Goal: Task Accomplishment & Management: Complete application form

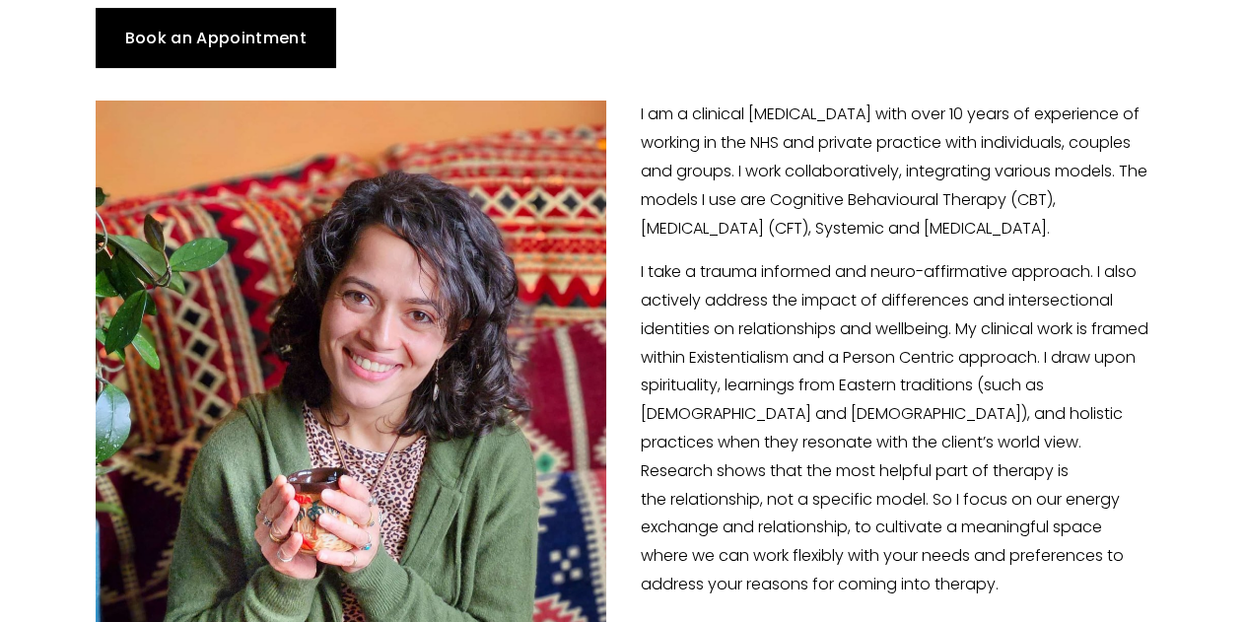
scroll to position [327, 0]
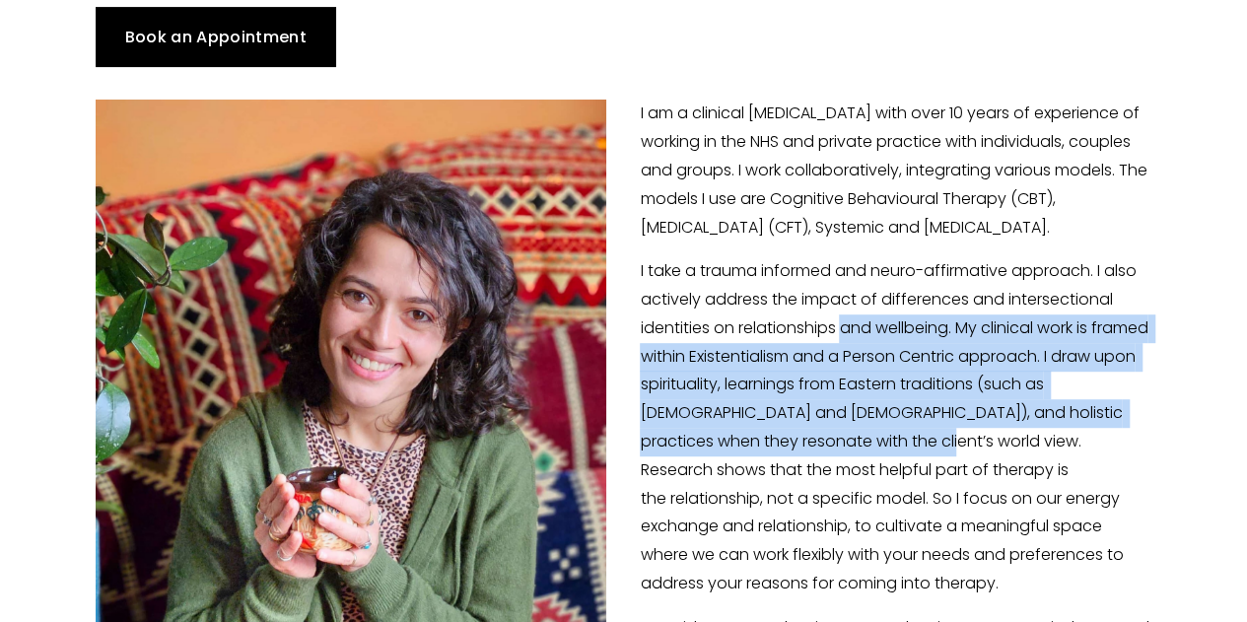
drag, startPoint x: 848, startPoint y: 306, endPoint x: 962, endPoint y: 416, distance: 158.9
click at [872, 416] on p "I take a trauma informed and neuro-affirmative approach. I also actively addres…" at bounding box center [623, 427] width 1055 height 341
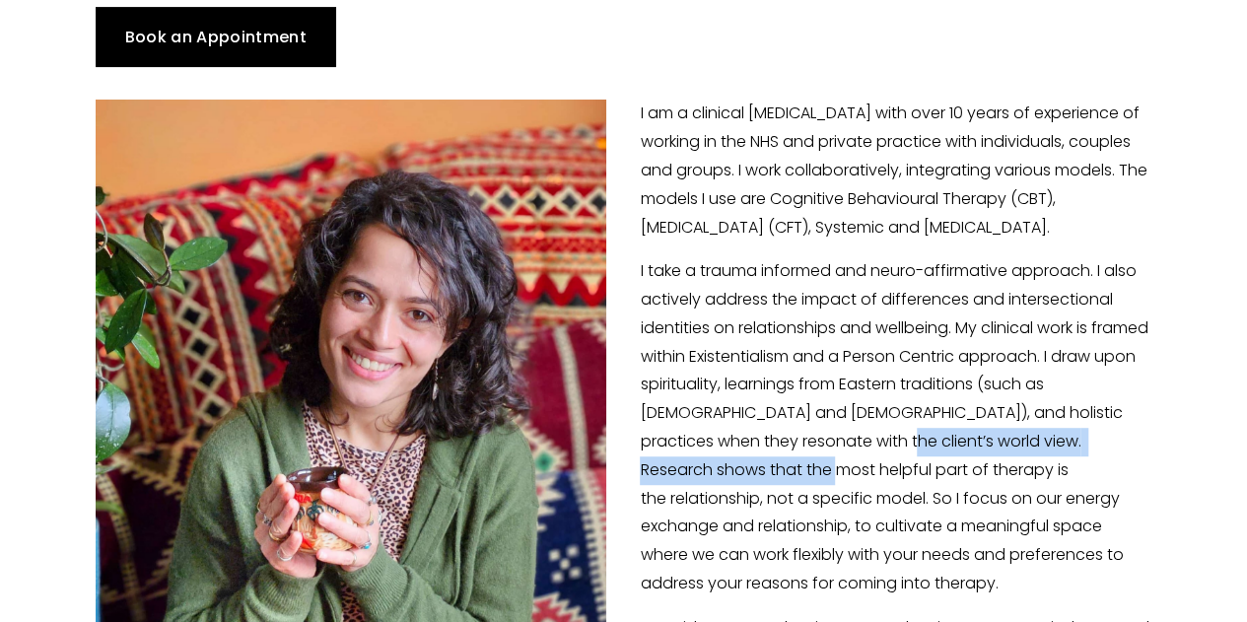
drag, startPoint x: 919, startPoint y: 425, endPoint x: 793, endPoint y: 443, distance: 127.4
click at [793, 443] on p "I take a trauma informed and neuro-affirmative approach. I also actively addres…" at bounding box center [623, 427] width 1055 height 341
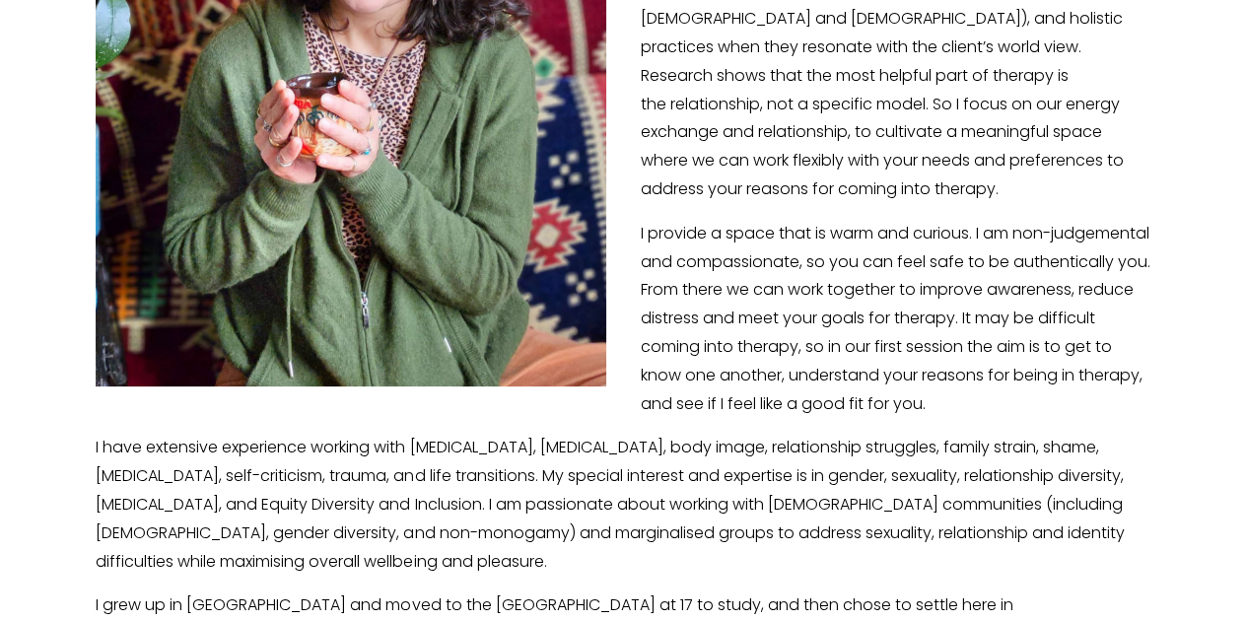
scroll to position [737, 0]
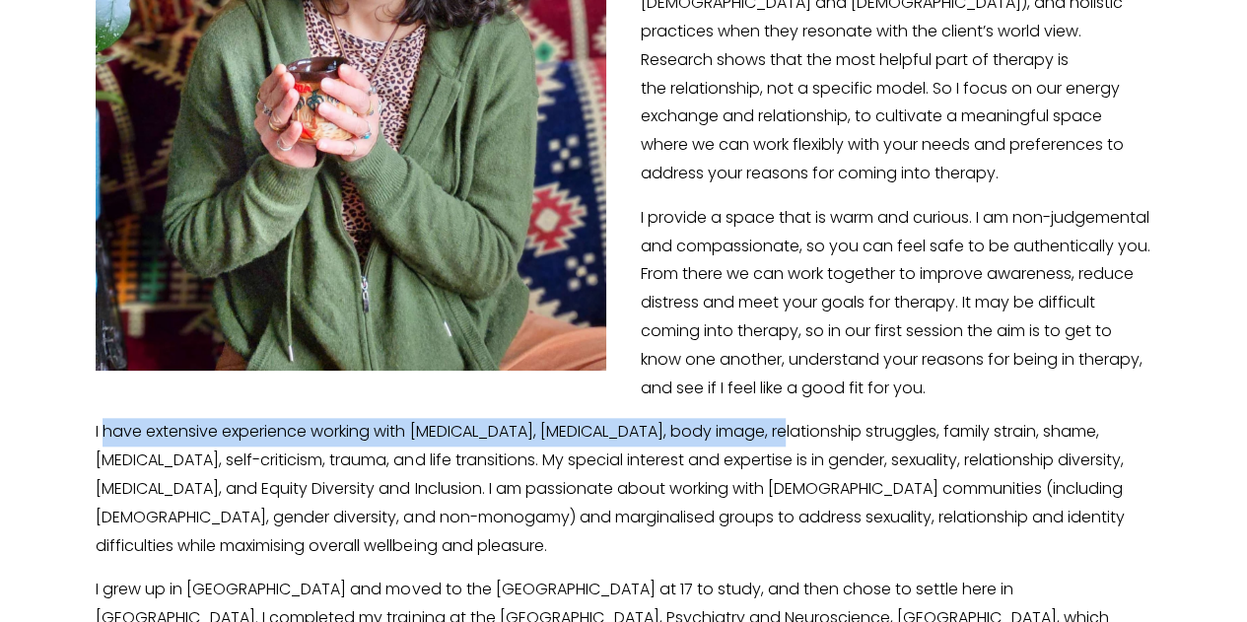
drag, startPoint x: 106, startPoint y: 407, endPoint x: 779, endPoint y: 402, distance: 672.3
click at [779, 418] on p "I have extensive experience working with depression, anxiety, panic attacks, bo…" at bounding box center [623, 489] width 1055 height 142
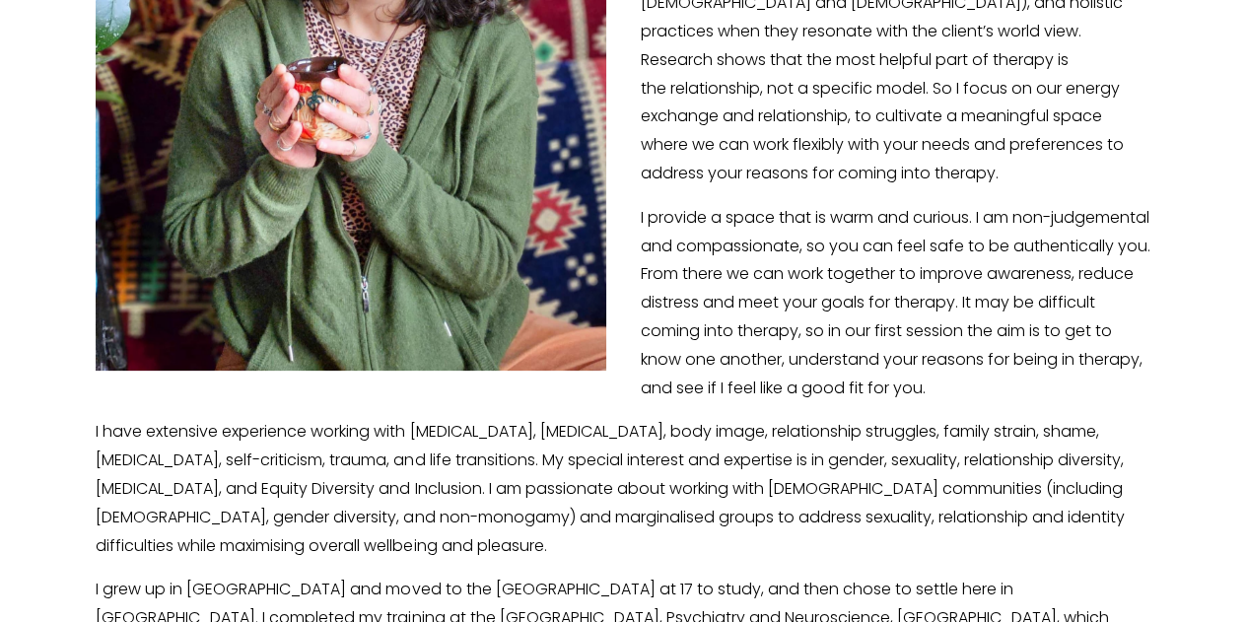
drag, startPoint x: 127, startPoint y: 431, endPoint x: 404, endPoint y: 448, distance: 277.5
click at [404, 448] on p "I have extensive experience working with depression, anxiety, panic attacks, bo…" at bounding box center [623, 489] width 1055 height 142
drag, startPoint x: 404, startPoint y: 448, endPoint x: 570, endPoint y: 448, distance: 165.6
click at [570, 448] on p "I have extensive experience working with depression, anxiety, panic attacks, bo…" at bounding box center [623, 489] width 1055 height 142
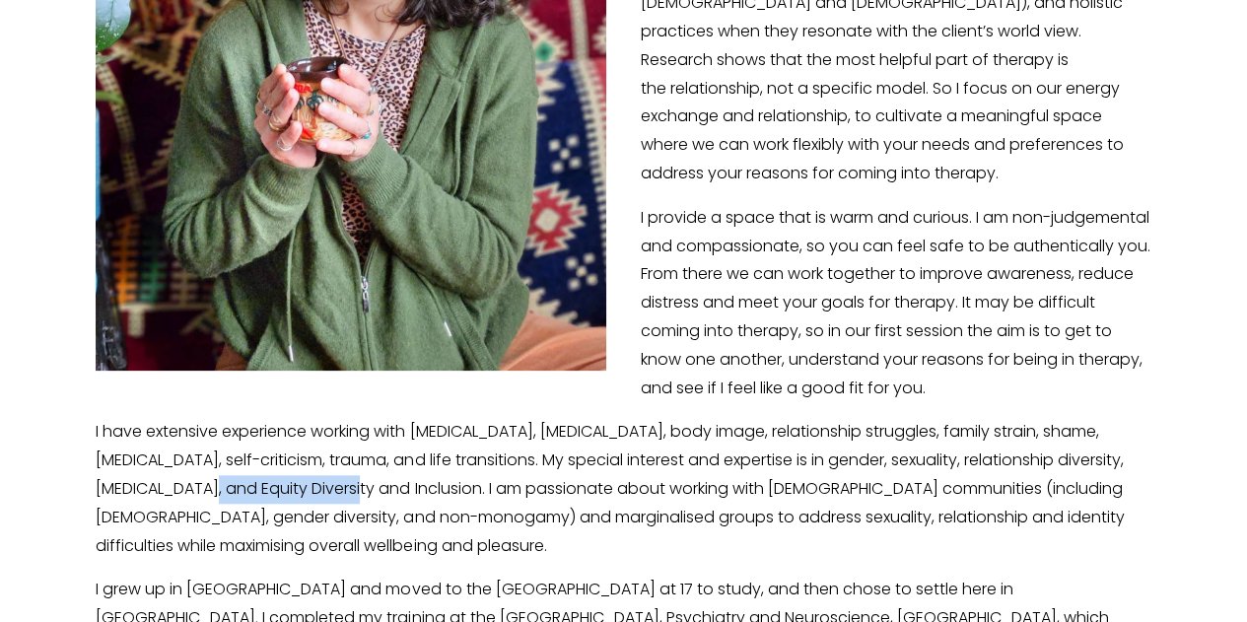
drag, startPoint x: 173, startPoint y: 482, endPoint x: 317, endPoint y: 478, distance: 144.0
click at [317, 478] on p "I have extensive experience working with depression, anxiety, panic attacks, bo…" at bounding box center [623, 489] width 1055 height 142
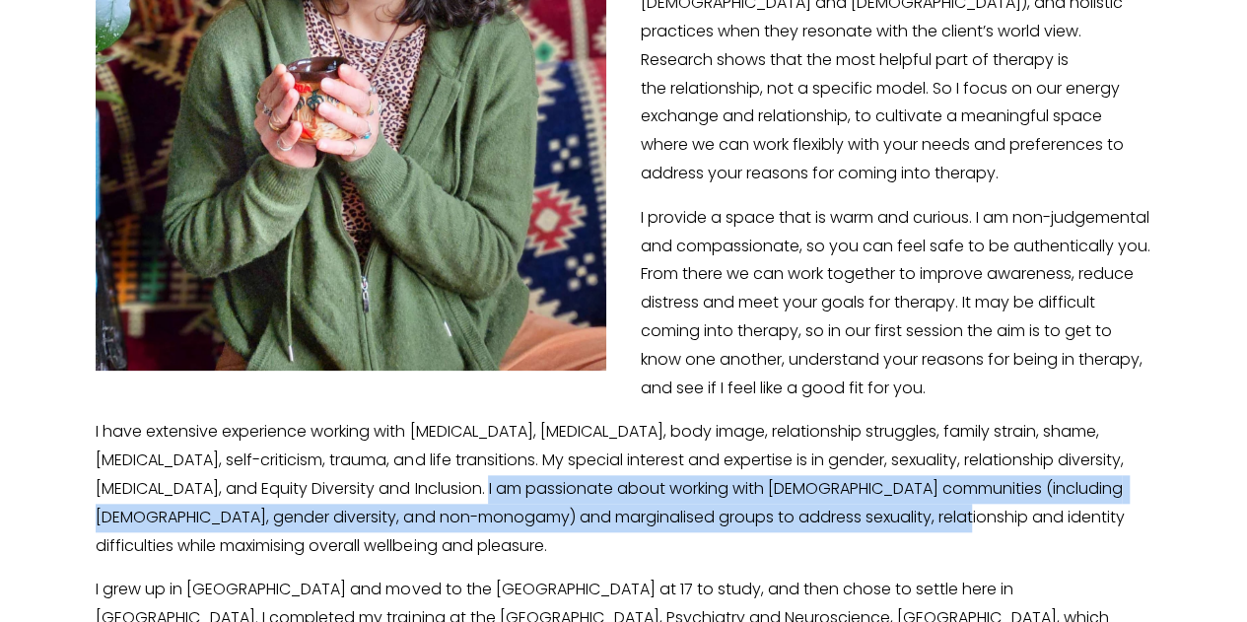
drag, startPoint x: 451, startPoint y: 472, endPoint x: 877, endPoint y: 508, distance: 427.3
click at [872, 508] on p "I have extensive experience working with depression, anxiety, panic attacks, bo…" at bounding box center [623, 489] width 1055 height 142
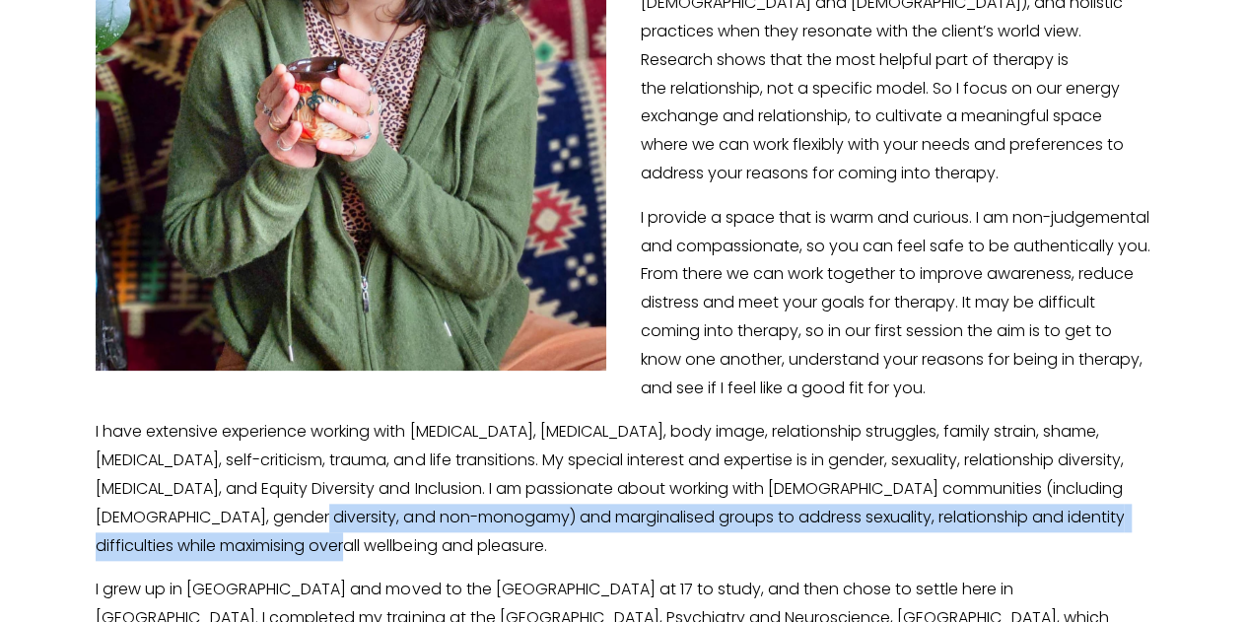
drag, startPoint x: 264, startPoint y: 506, endPoint x: 651, endPoint y: 524, distance: 386.9
click at [651, 524] on p "I have extensive experience working with depression, anxiety, panic attacks, bo…" at bounding box center [623, 489] width 1055 height 142
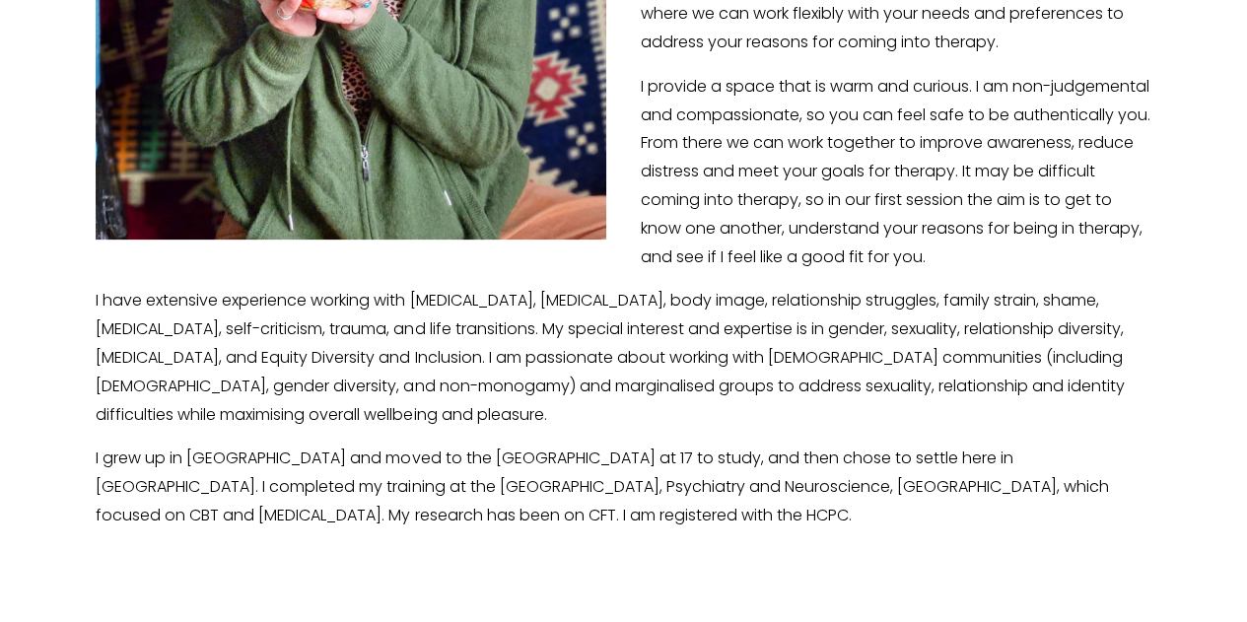
scroll to position [869, 0]
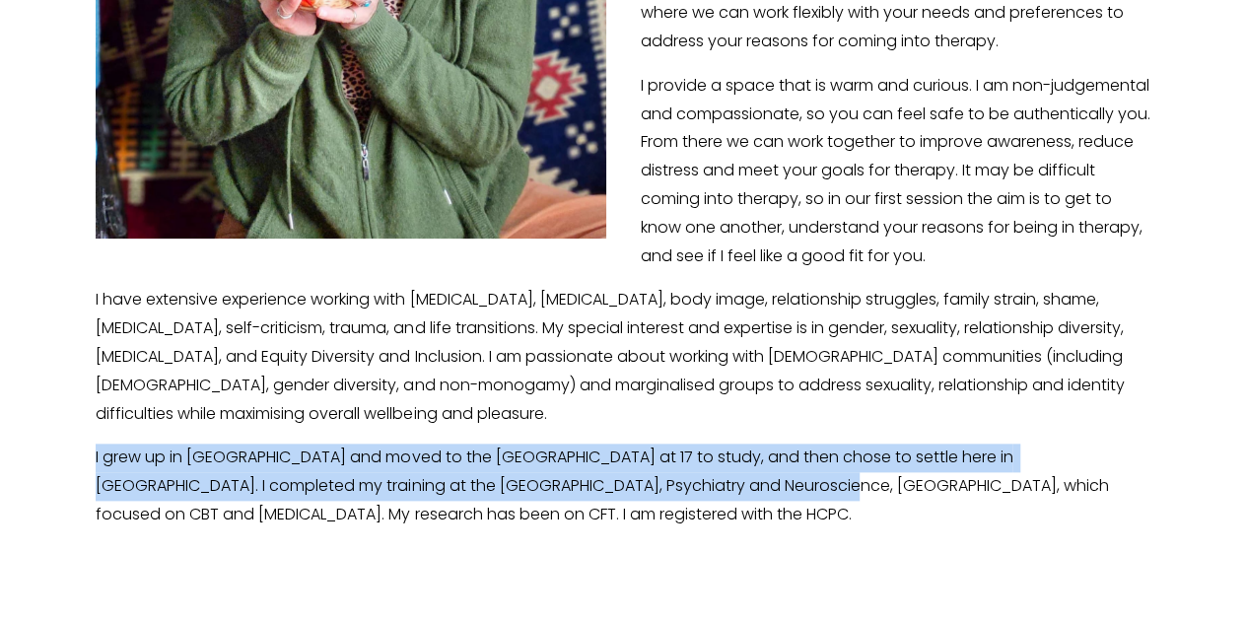
drag, startPoint x: 75, startPoint y: 435, endPoint x: 678, endPoint y: 451, distance: 603.5
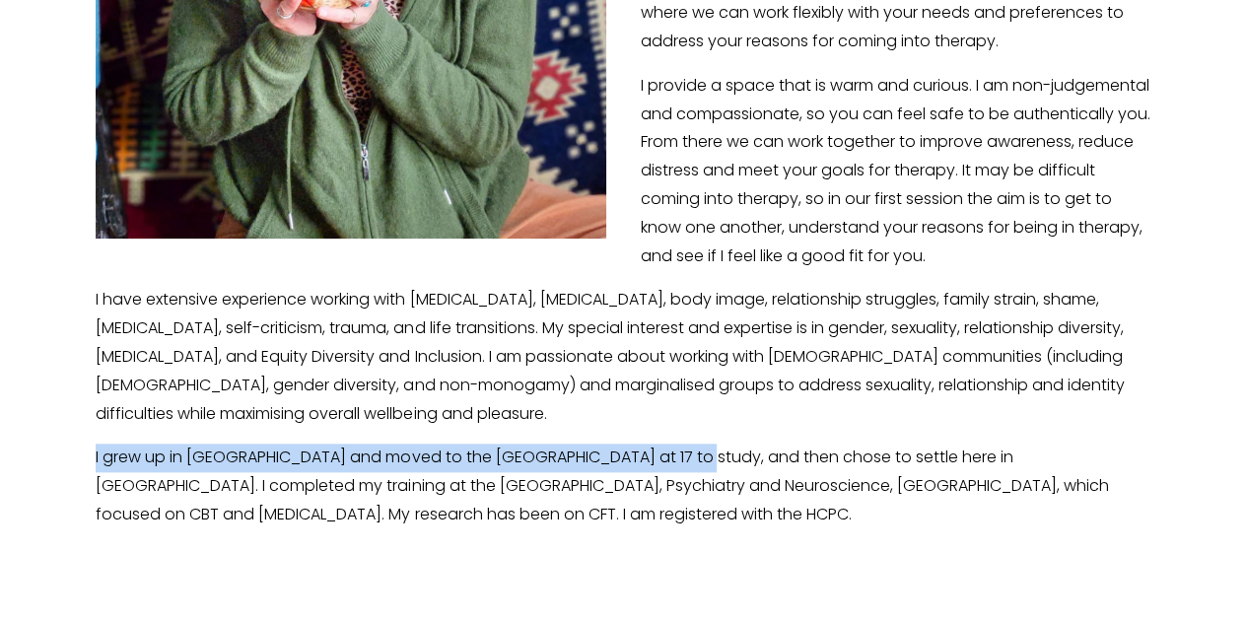
click at [678, 451] on p "I grew up in New Delhi and moved to the UK at 17 to study, and then chose to se…" at bounding box center [623, 486] width 1055 height 85
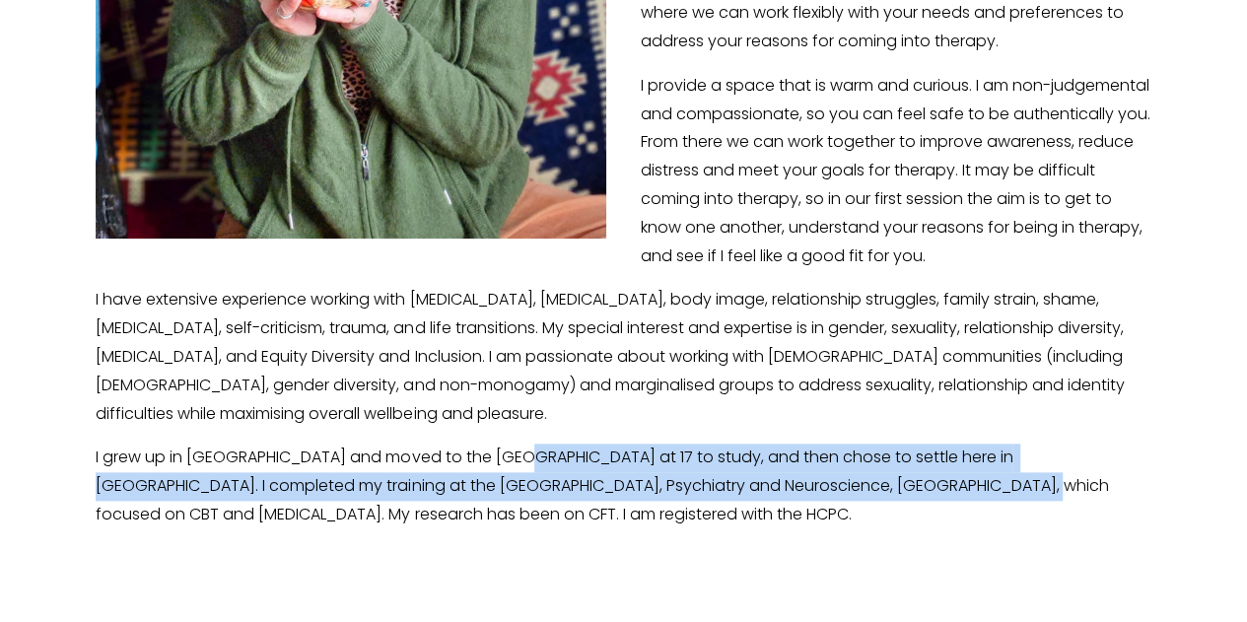
drag, startPoint x: 495, startPoint y: 436, endPoint x: 896, endPoint y: 464, distance: 402.2
click at [872, 464] on p "I grew up in New Delhi and moved to the UK at 17 to study, and then chose to se…" at bounding box center [623, 486] width 1055 height 85
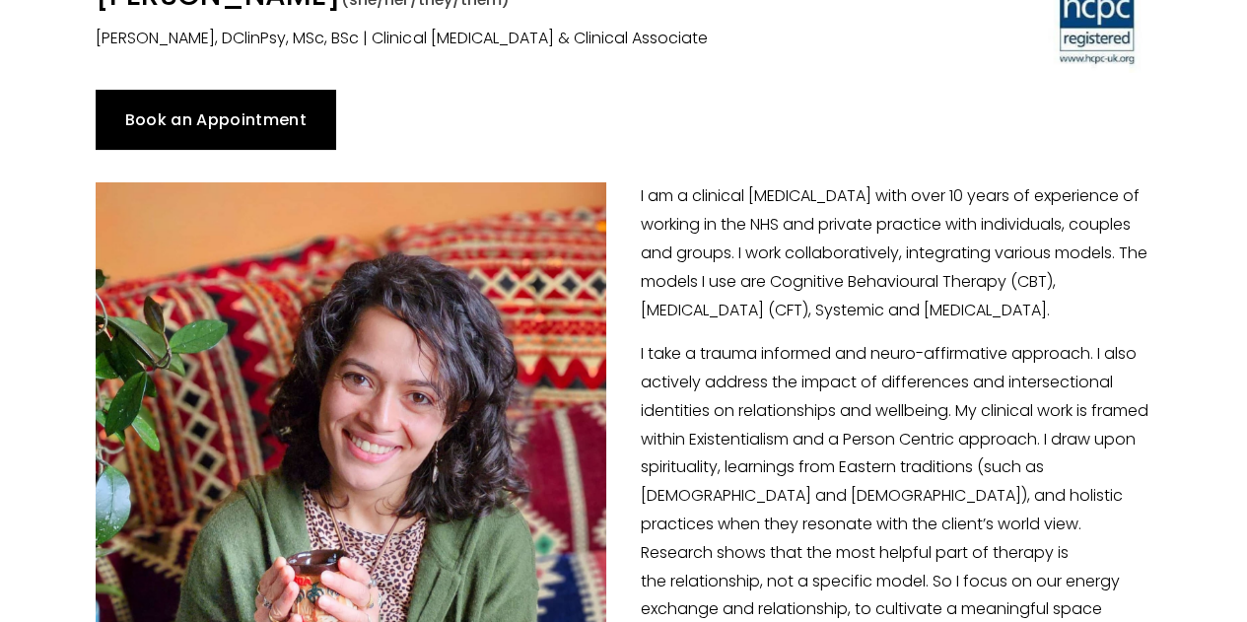
scroll to position [0, 0]
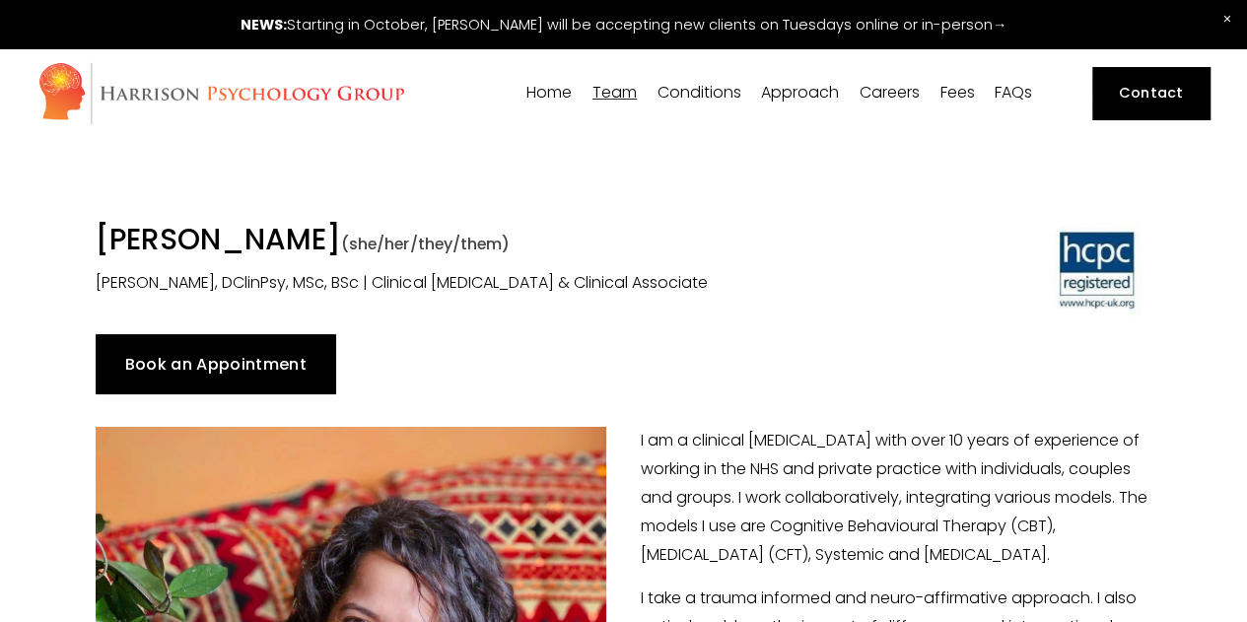
drag, startPoint x: 89, startPoint y: 196, endPoint x: 414, endPoint y: 204, distance: 325.4
click at [414, 222] on div "Dr Mehul Elliott-Joshi (she/her/they/them) Dr Mehul Elliott-Joshi, DClinPsy, MS…" at bounding box center [487, 259] width 816 height 75
copy h1 "[PERSON_NAME]"
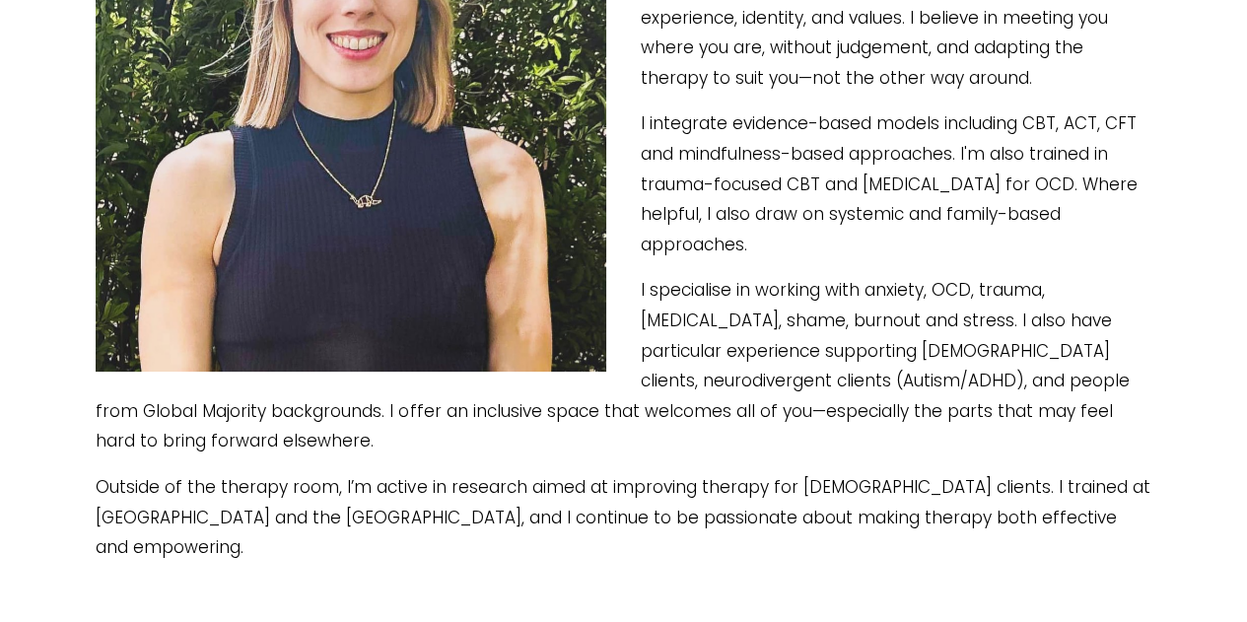
scroll to position [802, 0]
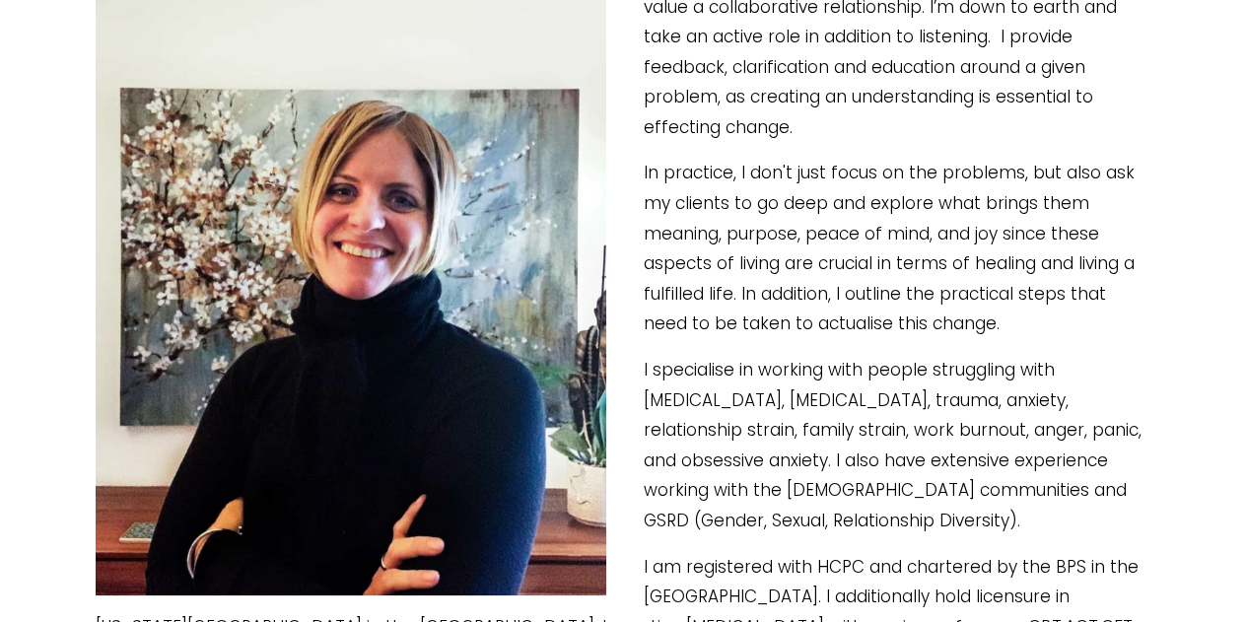
scroll to position [558, 0]
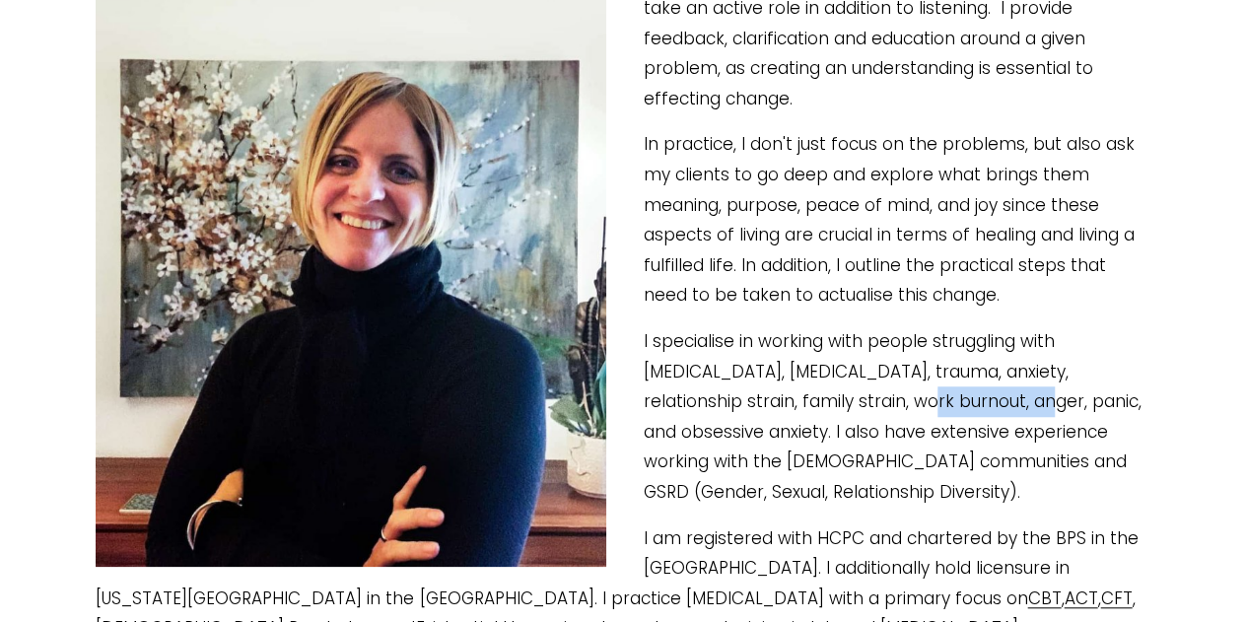
drag, startPoint x: 740, startPoint y: 331, endPoint x: 866, endPoint y: 322, distance: 126.5
click at [866, 326] on p "I specialise in working with people struggling with depression, low self-esteem…" at bounding box center [623, 416] width 1055 height 181
click at [828, 326] on p "I specialise in working with people struggling with depression, low self-esteem…" at bounding box center [623, 416] width 1055 height 181
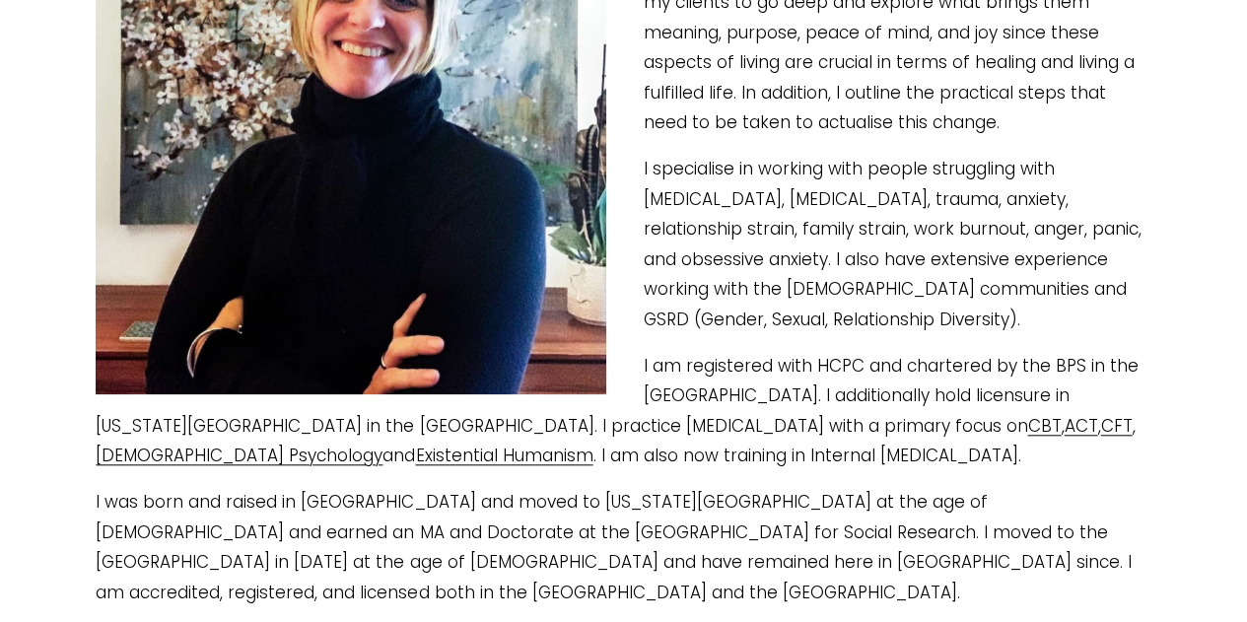
scroll to position [0, 0]
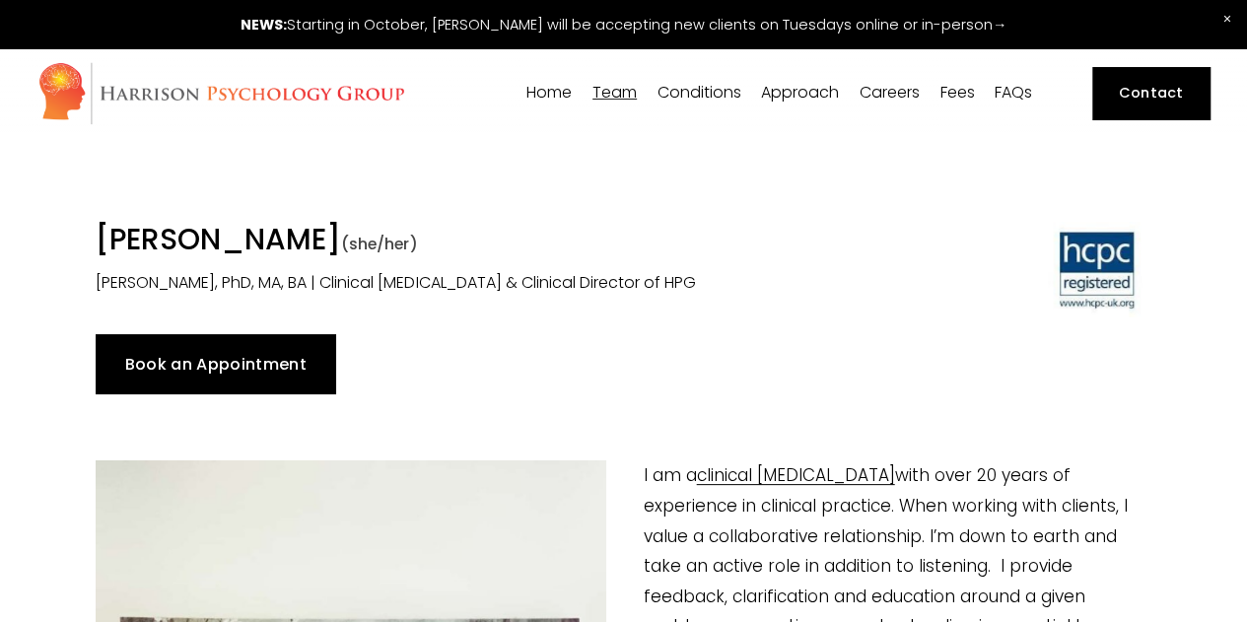
drag, startPoint x: 78, startPoint y: 200, endPoint x: 489, endPoint y: 199, distance: 411.1
copy h1 "[PERSON_NAME]"
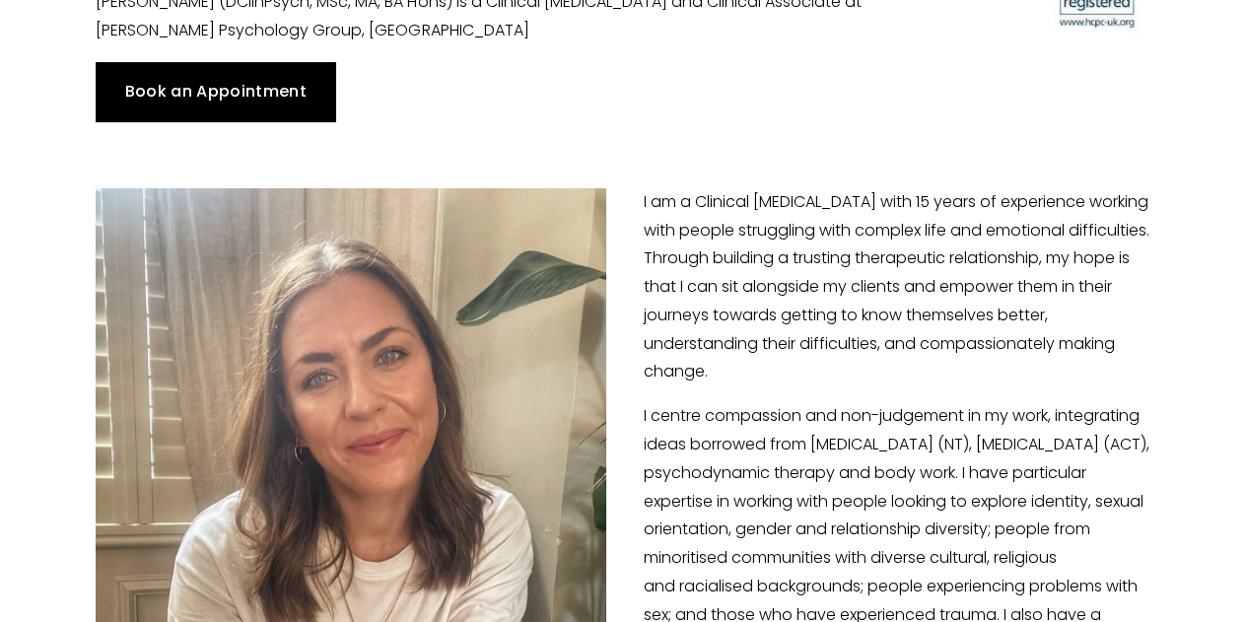
scroll to position [376, 0]
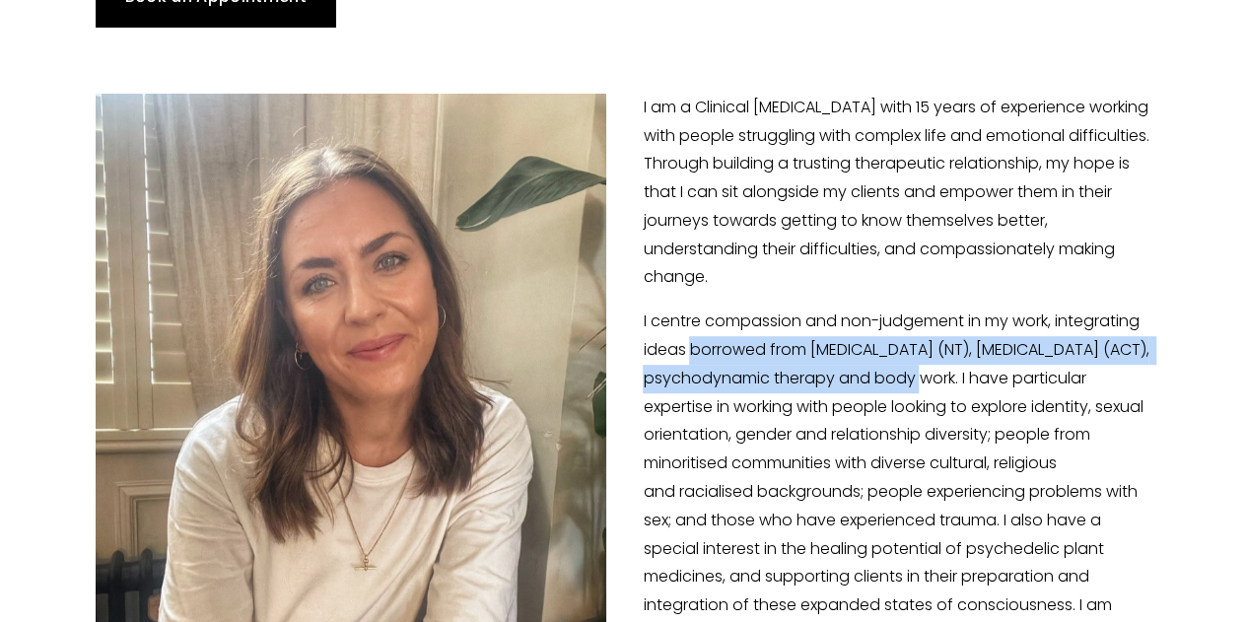
drag, startPoint x: 691, startPoint y: 296, endPoint x: 961, endPoint y: 322, distance: 271.4
click at [872, 322] on p "I centre compassion and non-judgement in my work, integrating ideas borrowed fr…" at bounding box center [623, 506] width 1055 height 397
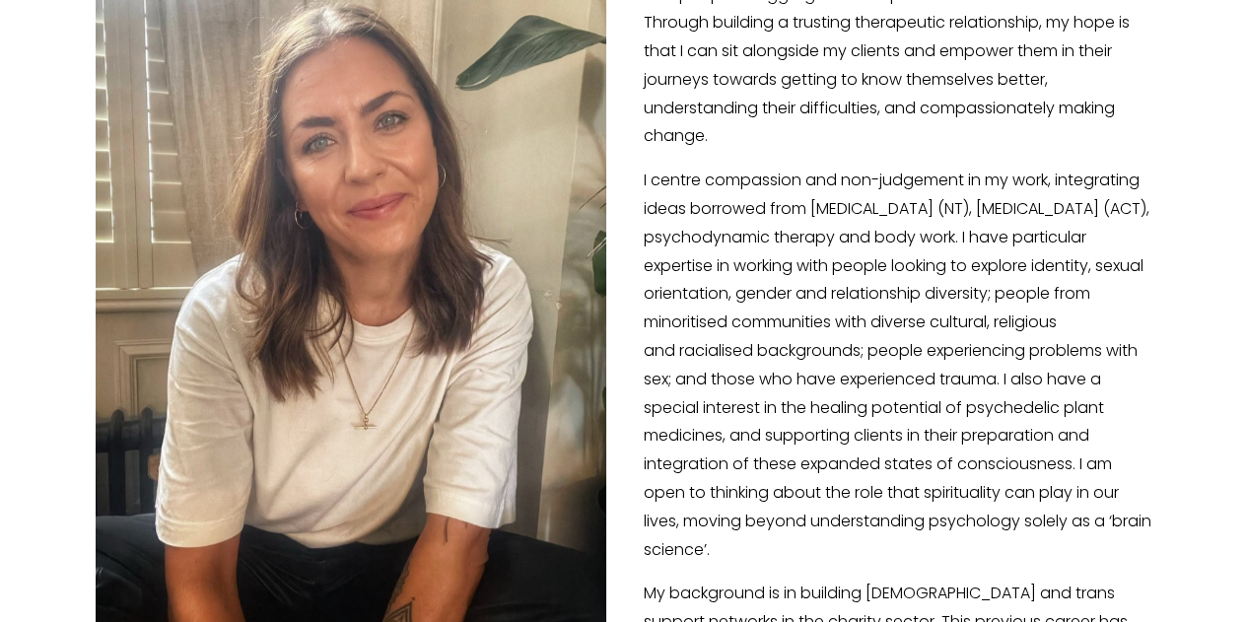
scroll to position [518, 0]
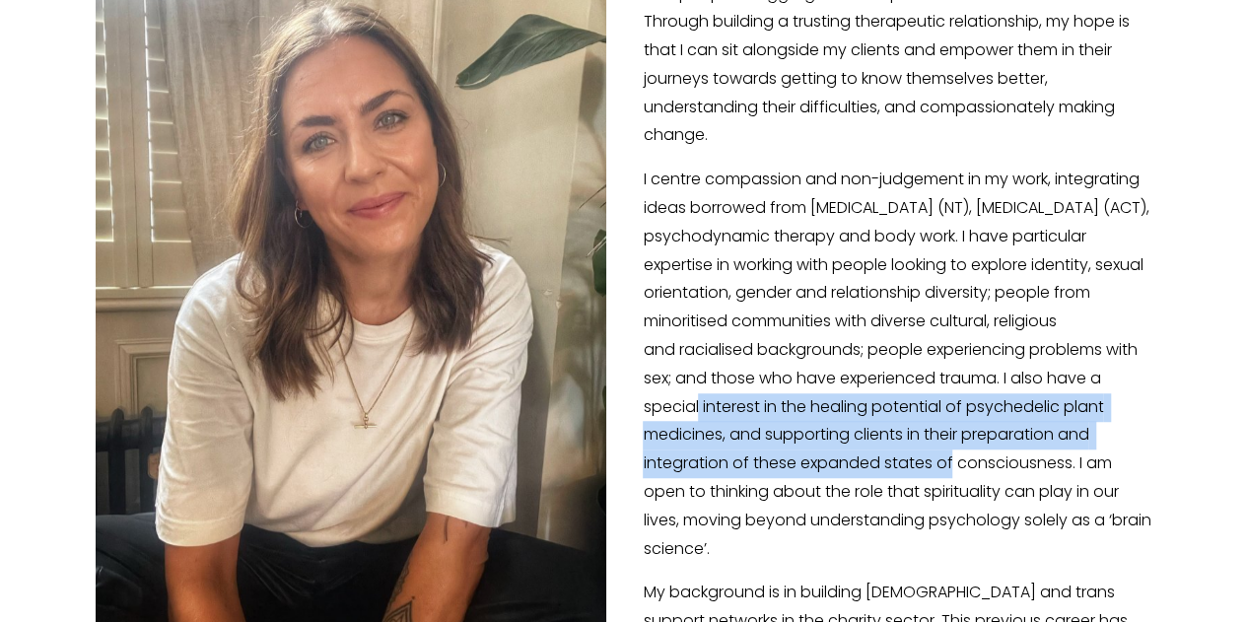
drag, startPoint x: 805, startPoint y: 373, endPoint x: 961, endPoint y: 412, distance: 160.7
click at [872, 412] on p "I centre compassion and non-judgement in my work, integrating ideas borrowed fr…" at bounding box center [623, 364] width 1055 height 397
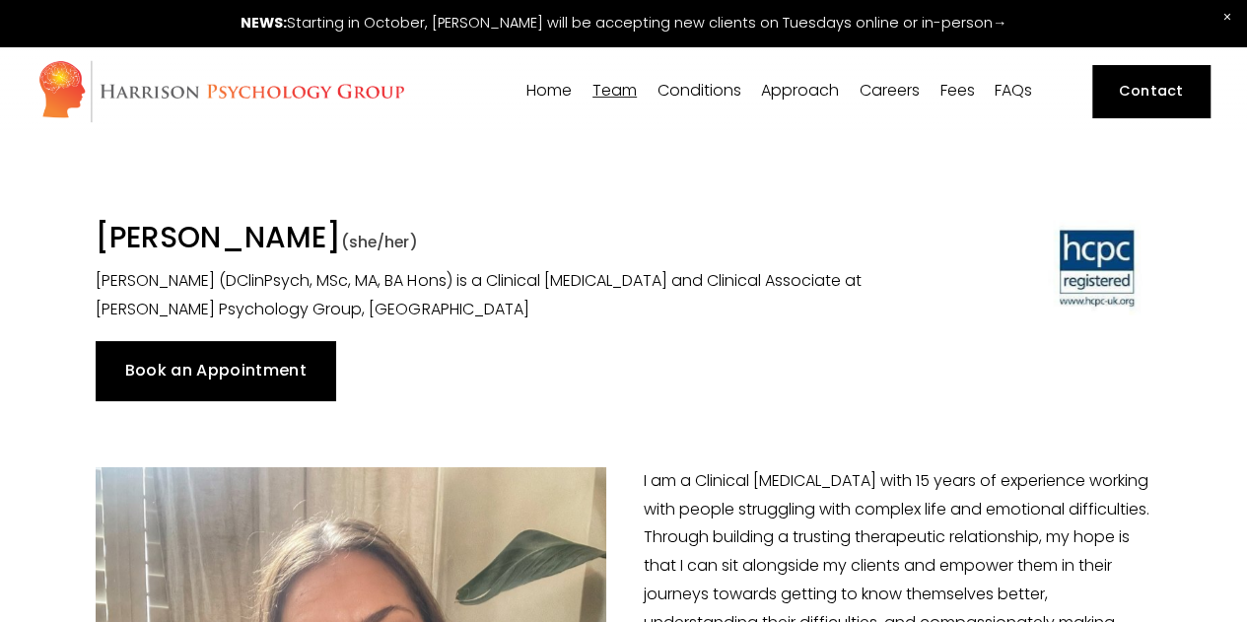
scroll to position [0, 0]
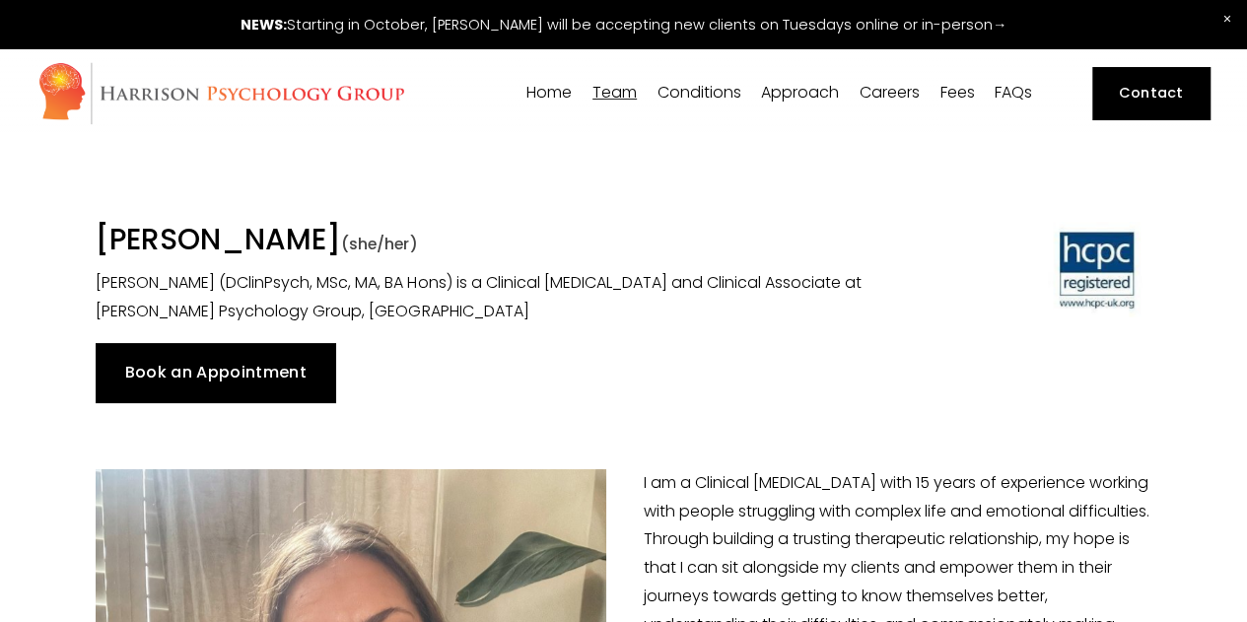
drag, startPoint x: 77, startPoint y: 204, endPoint x: 503, endPoint y: 193, distance: 426.0
copy h1 "[PERSON_NAME]"
click at [573, 343] on div "Book an Appointment" at bounding box center [623, 372] width 1055 height 59
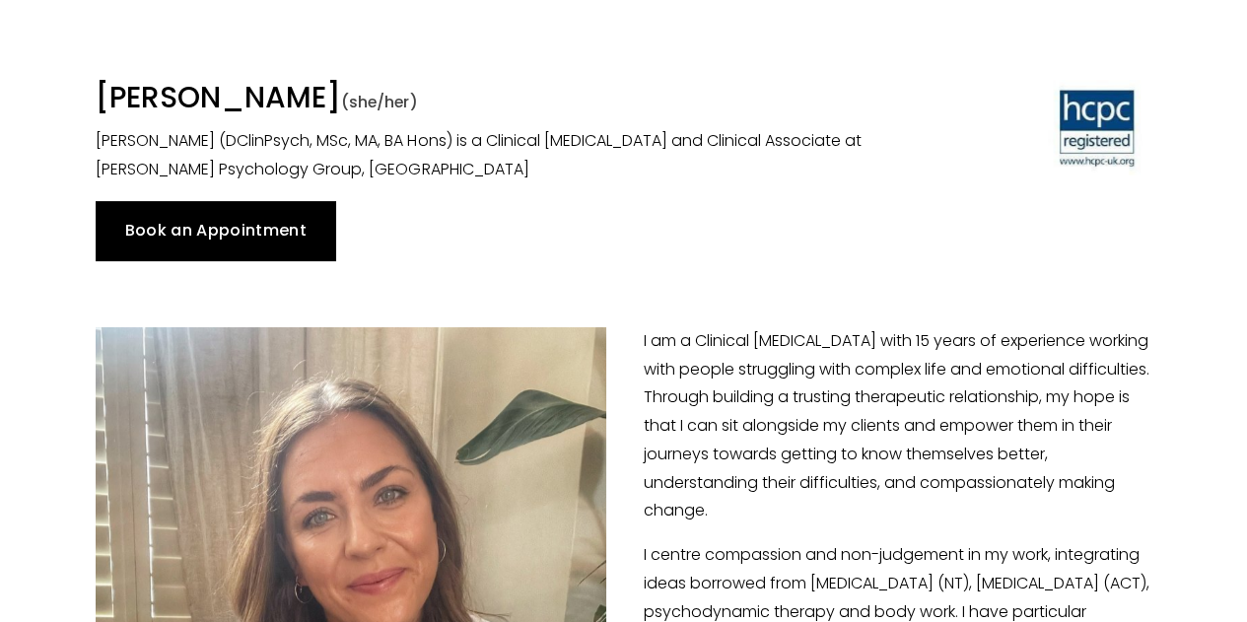
scroll to position [141, 0]
drag, startPoint x: 93, startPoint y: 51, endPoint x: 508, endPoint y: 62, distance: 415.1
click at [508, 81] on div "Dr Jess MacIntyre-Harrison (she/her) Dr Jess MacIntyre-Harrison (DClinPsych, MS…" at bounding box center [487, 133] width 816 height 104
copy h1 "[PERSON_NAME]"
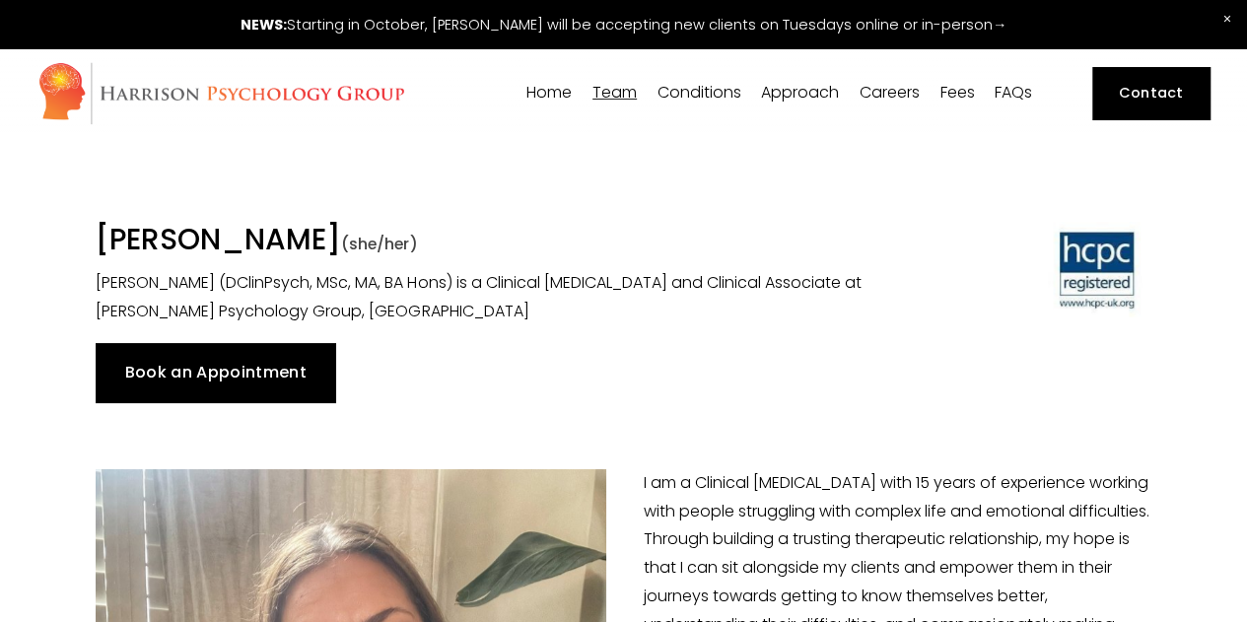
click at [215, 343] on link "Book an Appointment" at bounding box center [216, 372] width 240 height 59
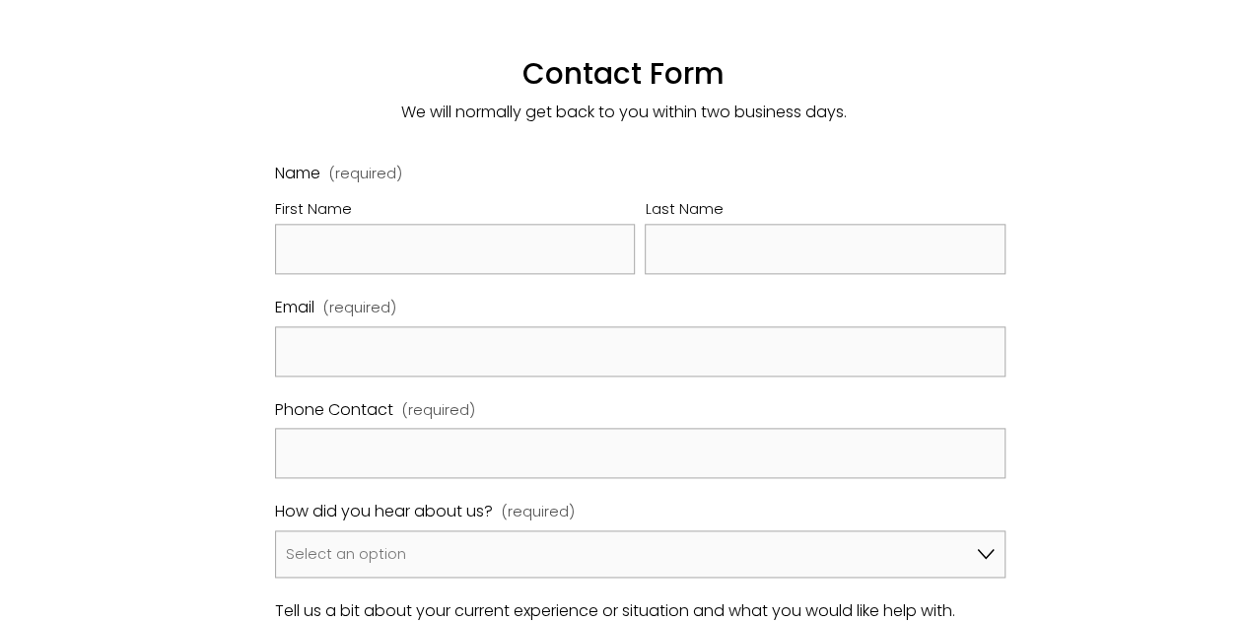
scroll to position [1079, 0]
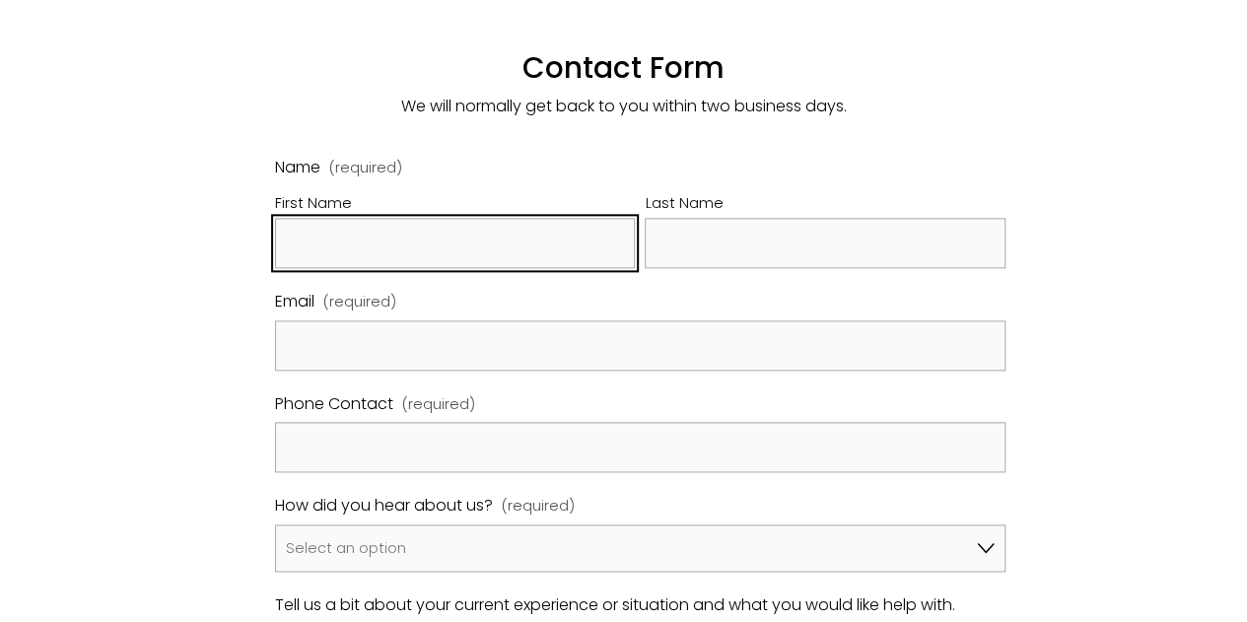
click at [472, 218] on input "First Name" at bounding box center [455, 243] width 360 height 50
type input "Sofia"
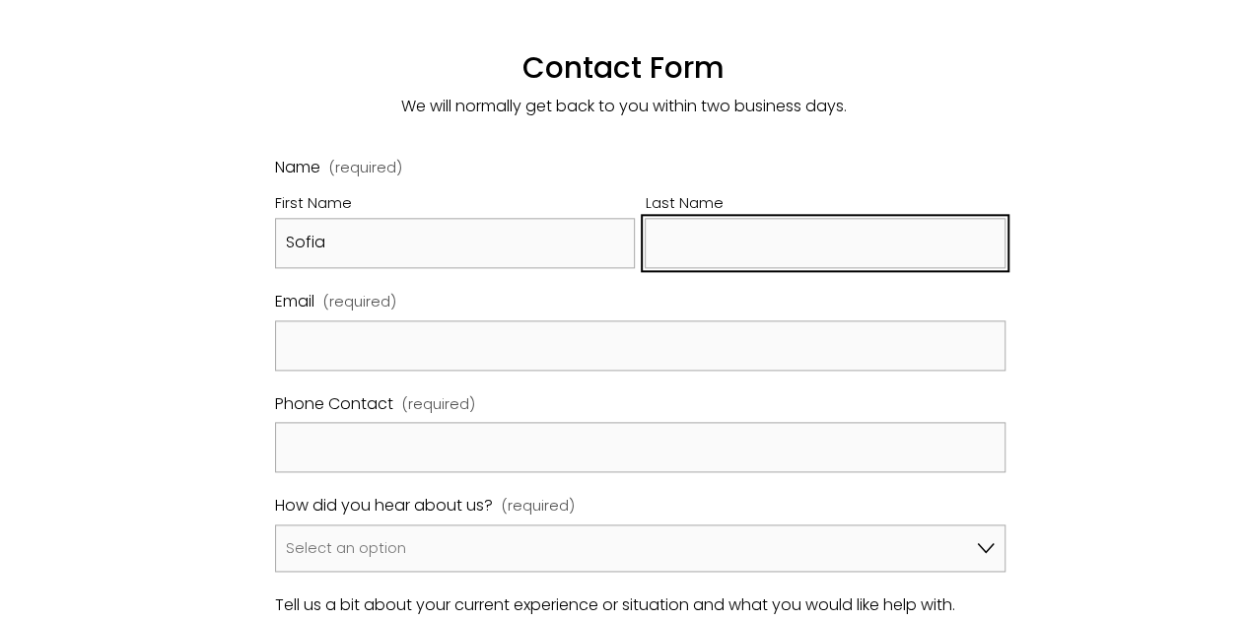
type input "Fiolhais"
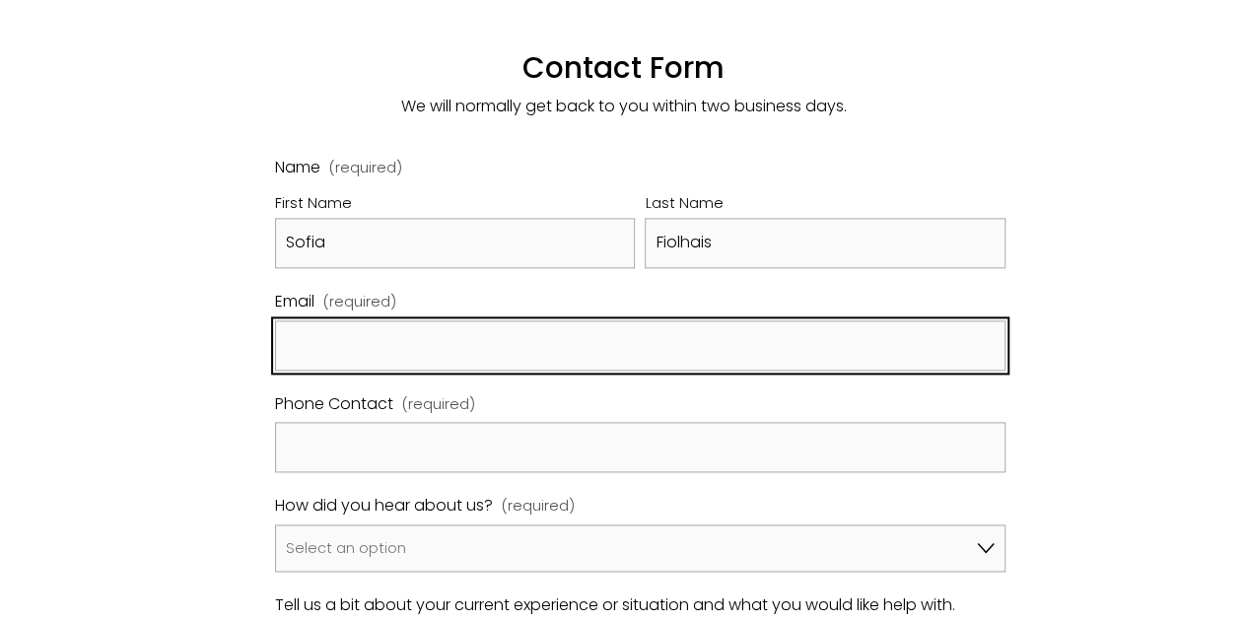
type input "sofia.fiolhais@gmail.com"
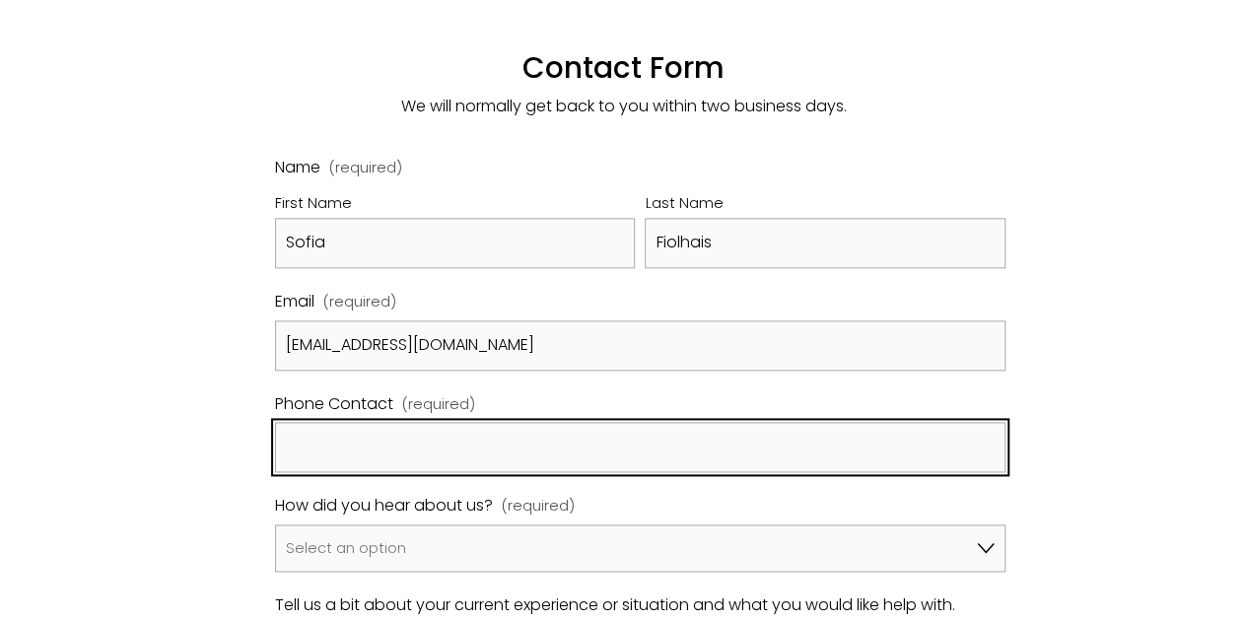
type input "916918494"
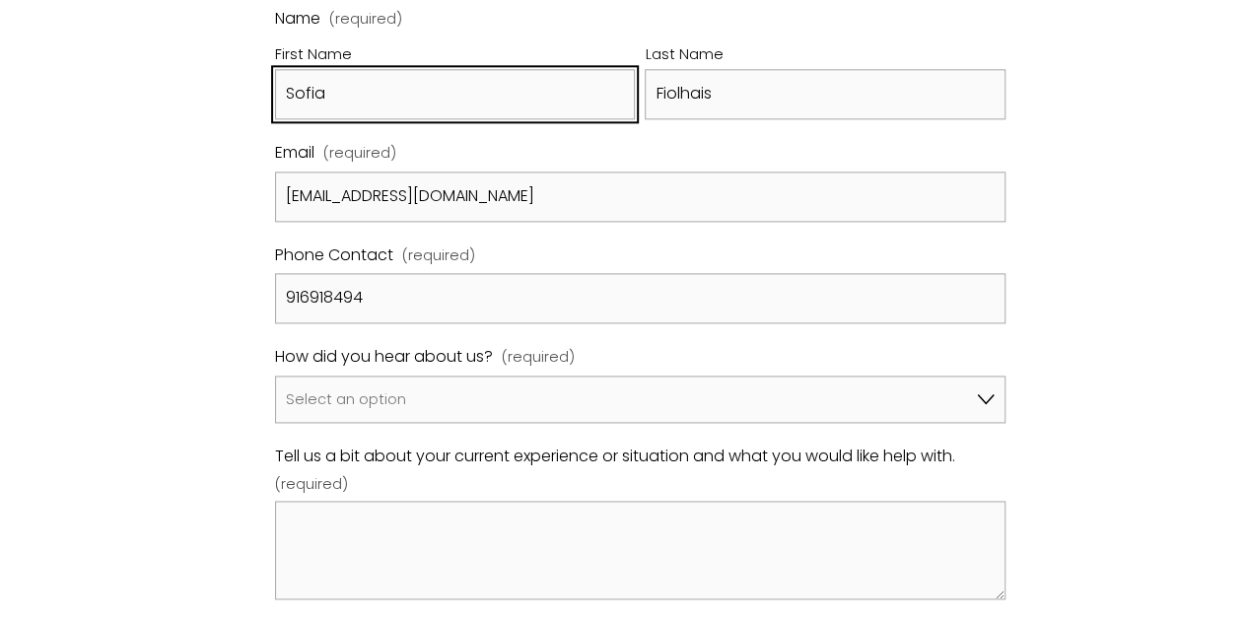
scroll to position [1262, 0]
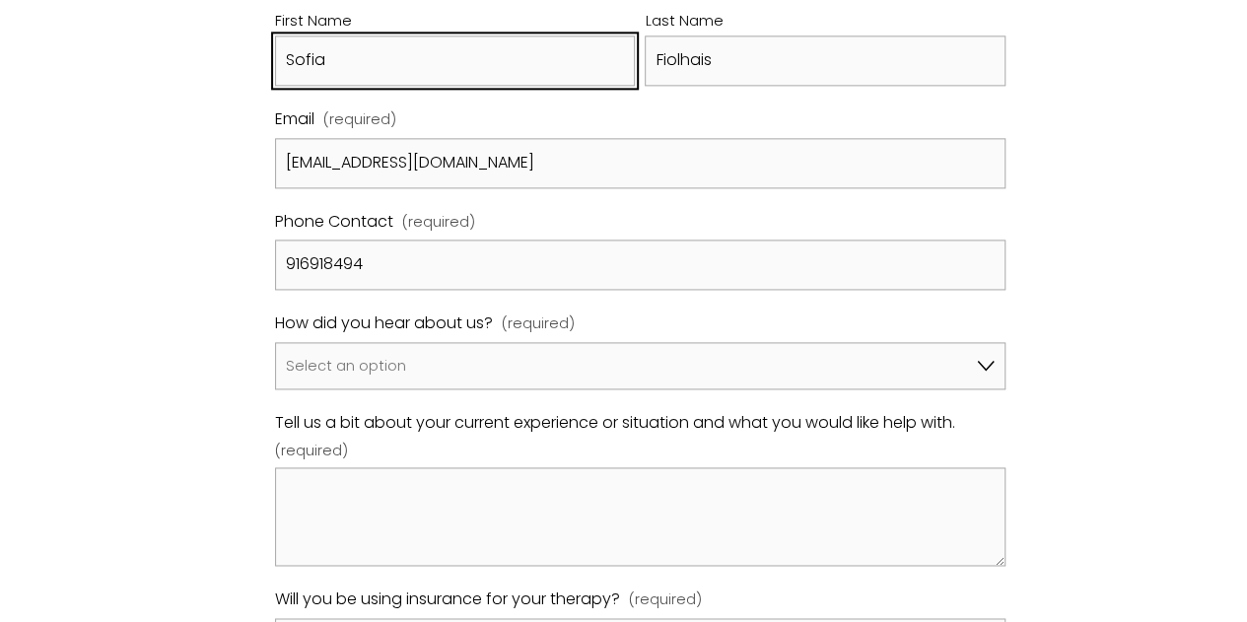
click at [311, 240] on input "916918494" at bounding box center [640, 265] width 730 height 50
type input "07440429577"
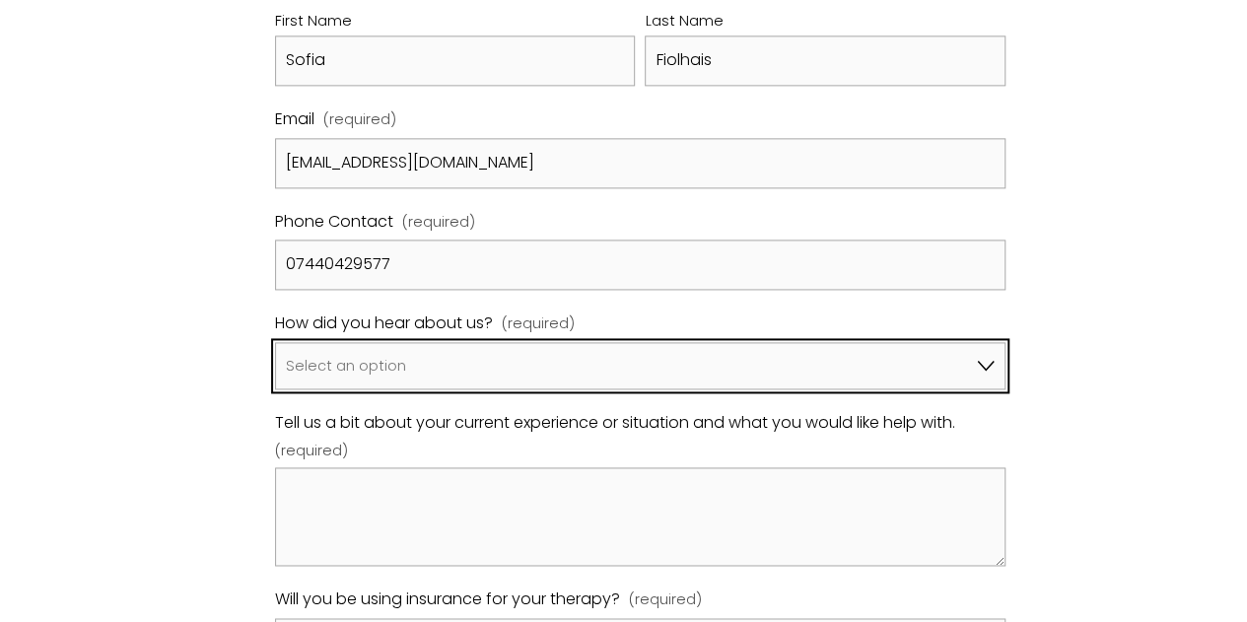
click at [411, 342] on select "Select an option Google A friend/family member told me about you I've been refe…" at bounding box center [640, 365] width 730 height 47
select select "Counselling Directory"
click at [275, 342] on select "Select an option Google A friend/family member told me about you I've been refe…" at bounding box center [640, 365] width 730 height 47
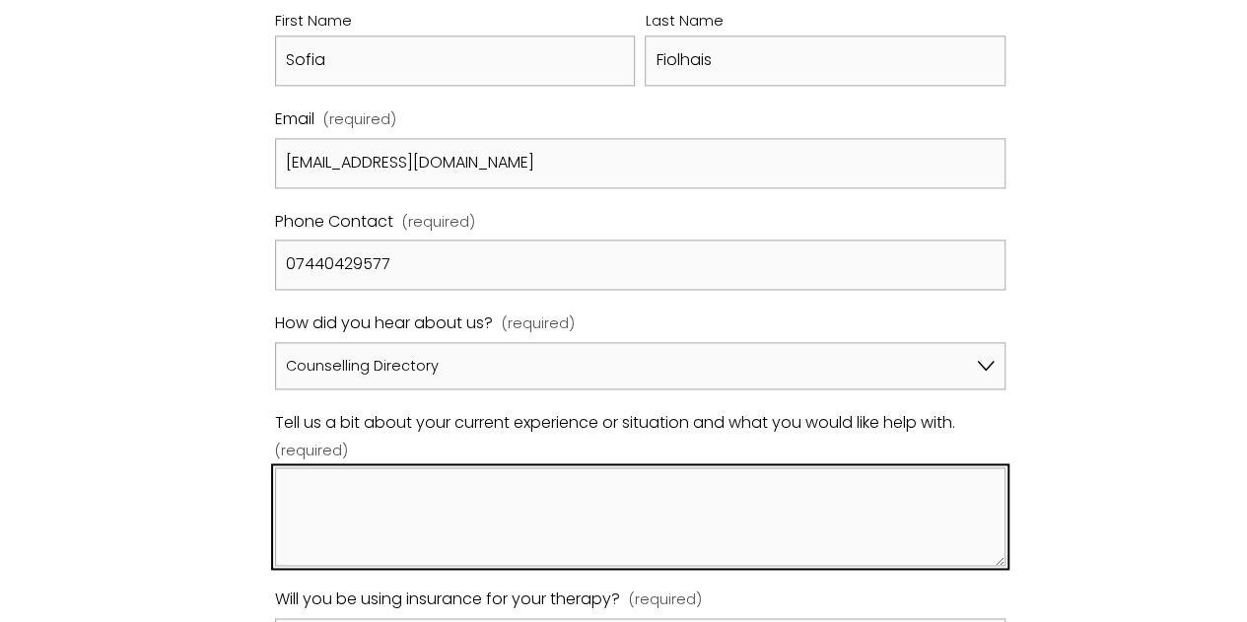
click at [503, 467] on textarea "Tell us a bit about your current experience or situation and what you would lik…" at bounding box center [640, 516] width 730 height 99
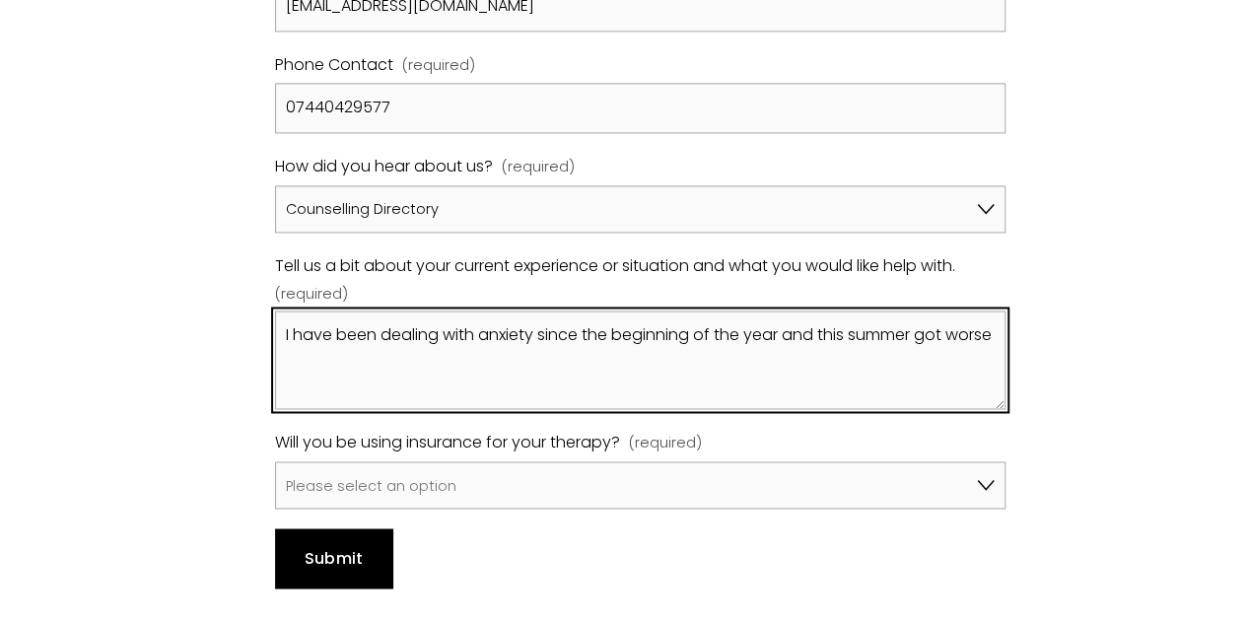
scroll to position [1434, 0]
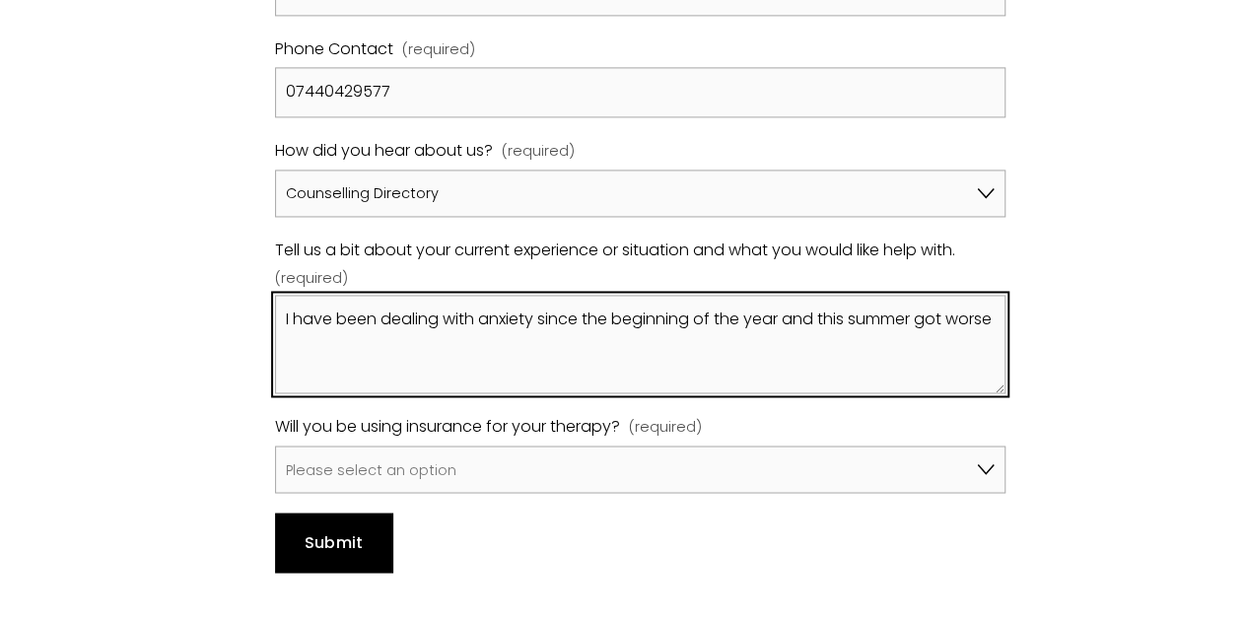
type textarea "I have been dealing with anxiety since the beginning of the year and this summe…"
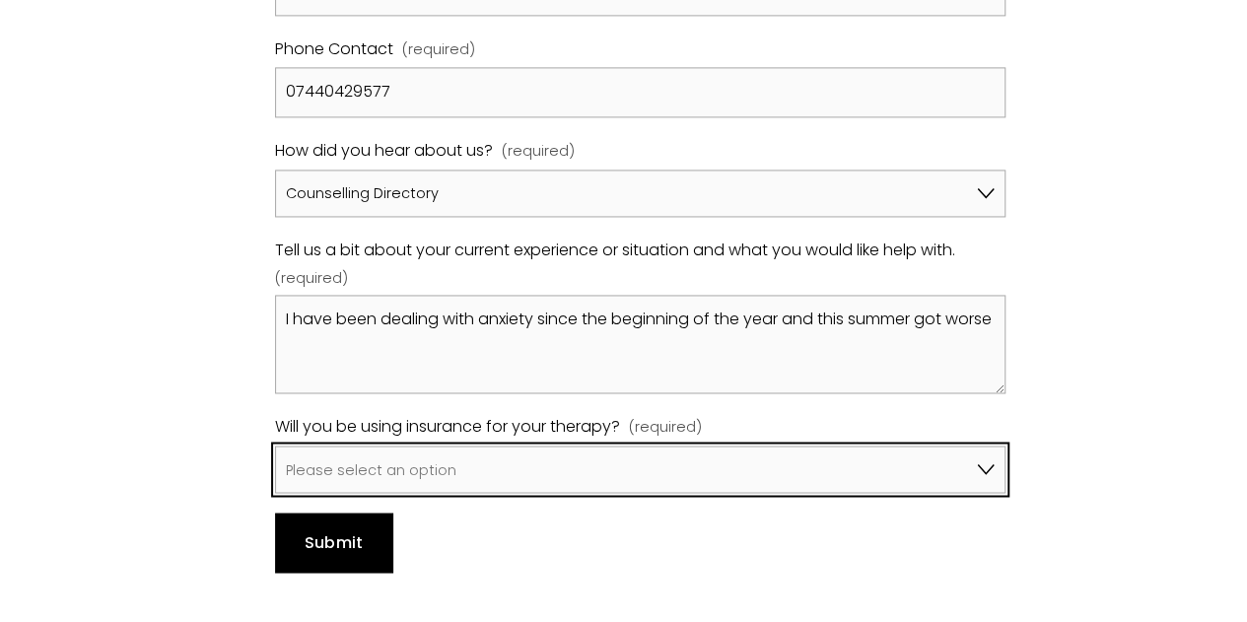
click at [670, 446] on select "Please select an option No, I won't be using insurance Yes, I will be using Avi…" at bounding box center [640, 469] width 730 height 47
select select "Yes, I will be using Axa"
click at [275, 446] on select "Please select an option No, I won't be using insurance Yes, I will be using Avi…" at bounding box center [640, 469] width 730 height 47
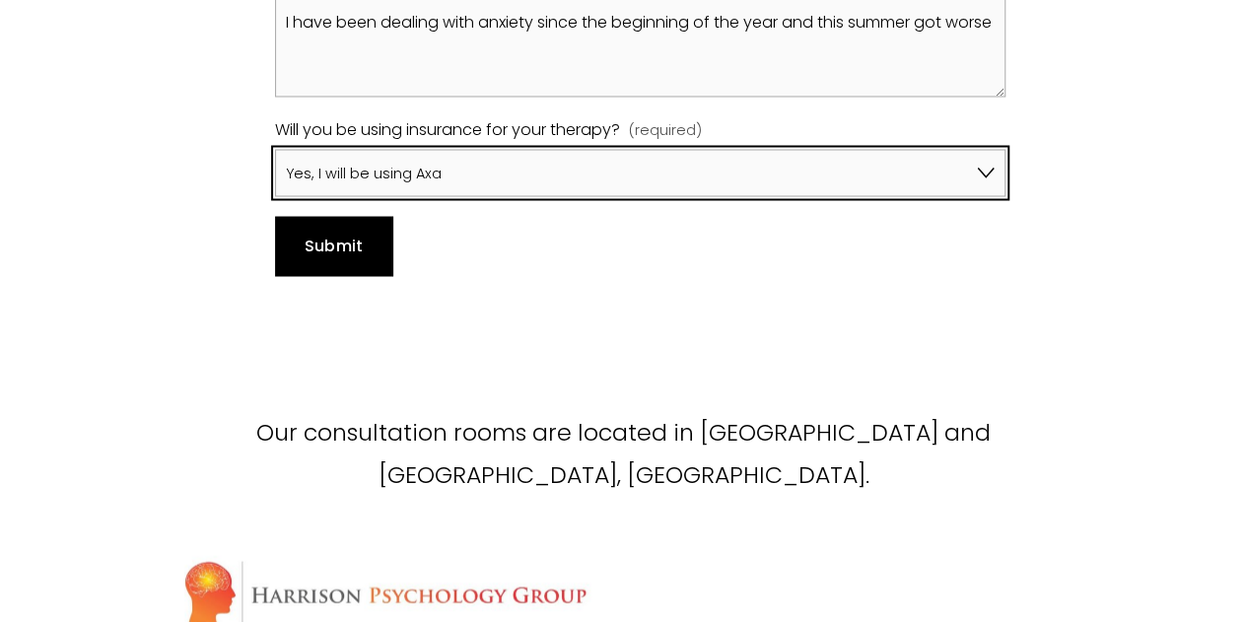
scroll to position [1728, 0]
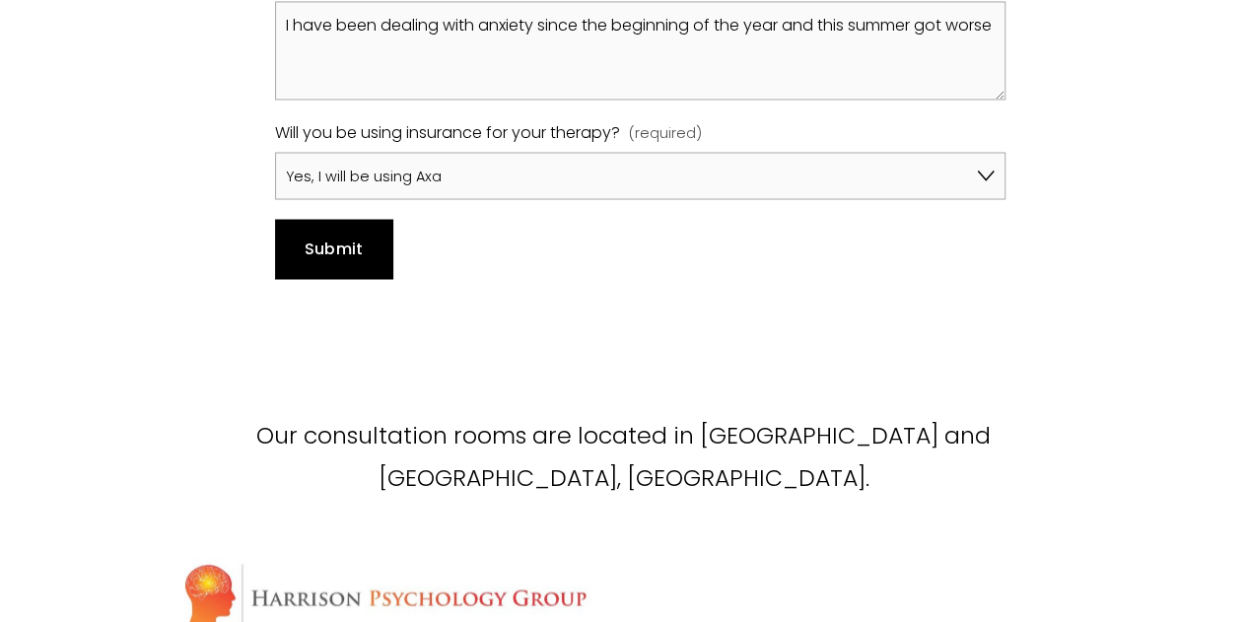
click at [327, 237] on span "Submit" at bounding box center [334, 248] width 59 height 23
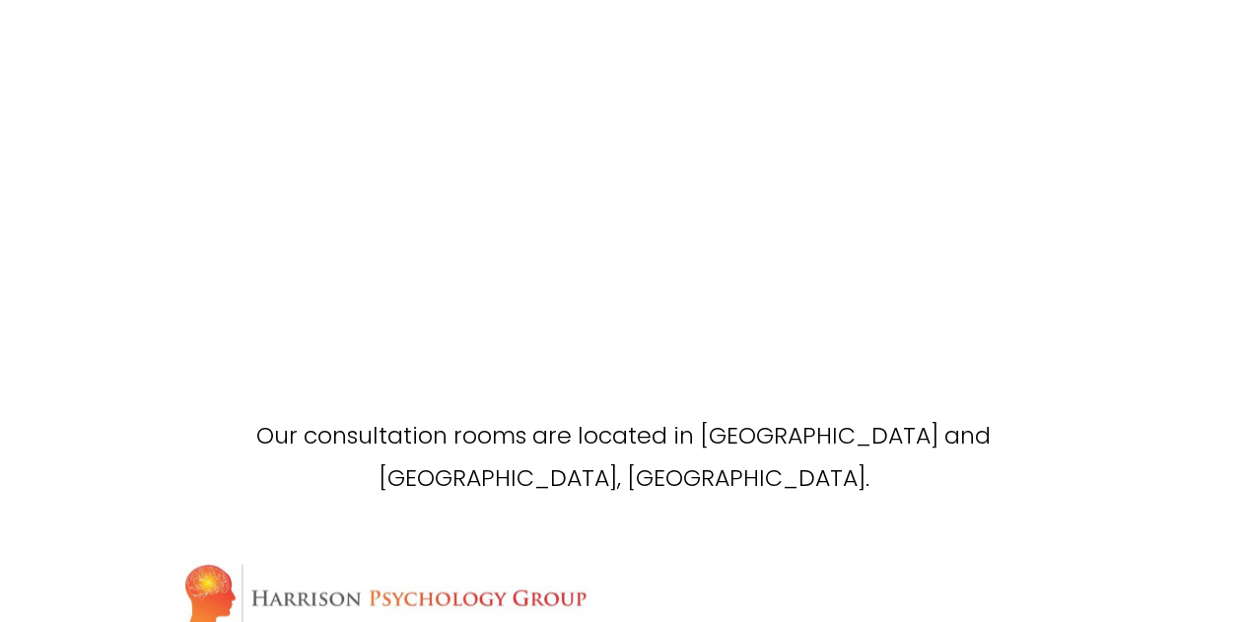
scroll to position [1721, 0]
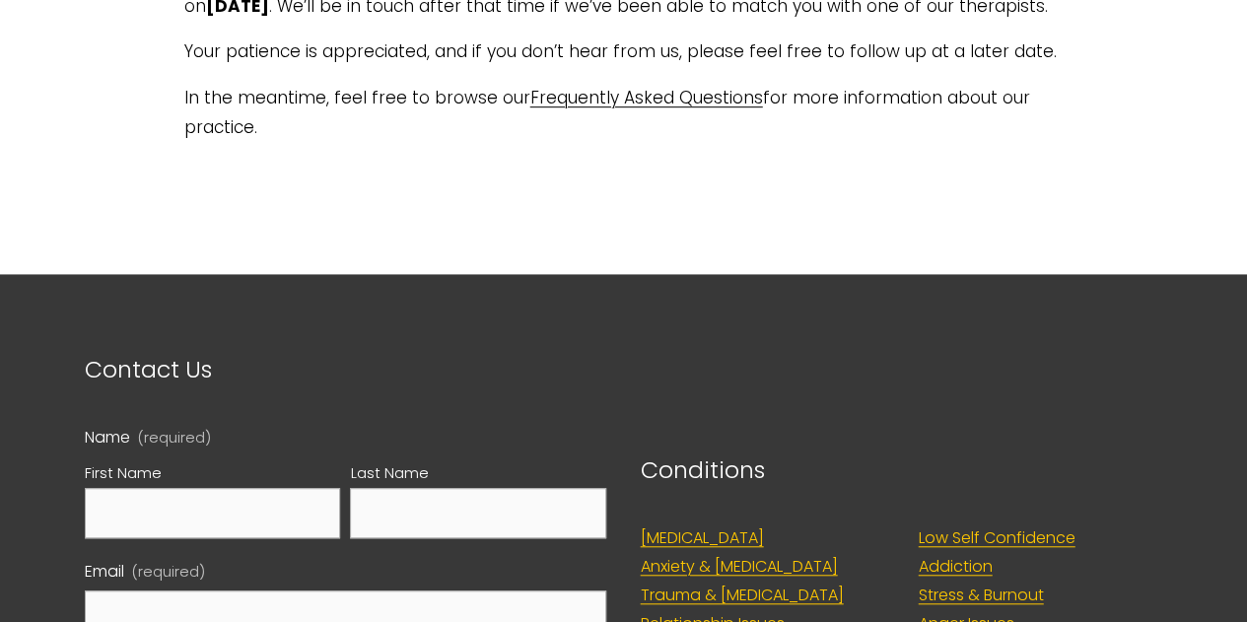
scroll to position [524, 0]
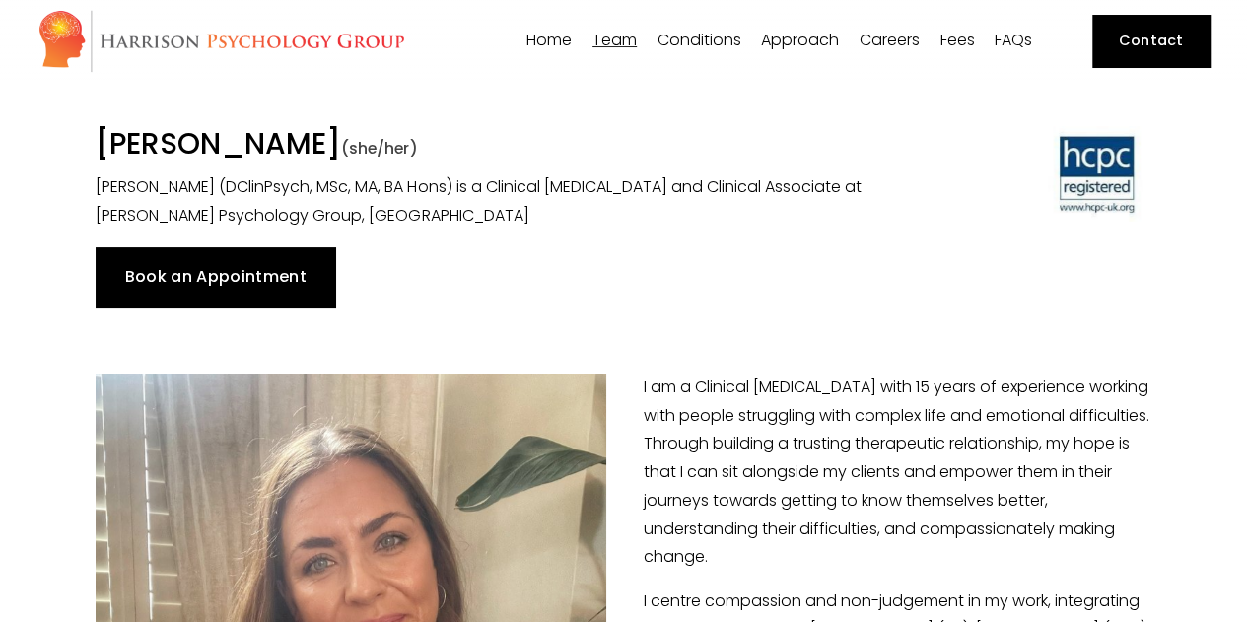
scroll to position [51, 0]
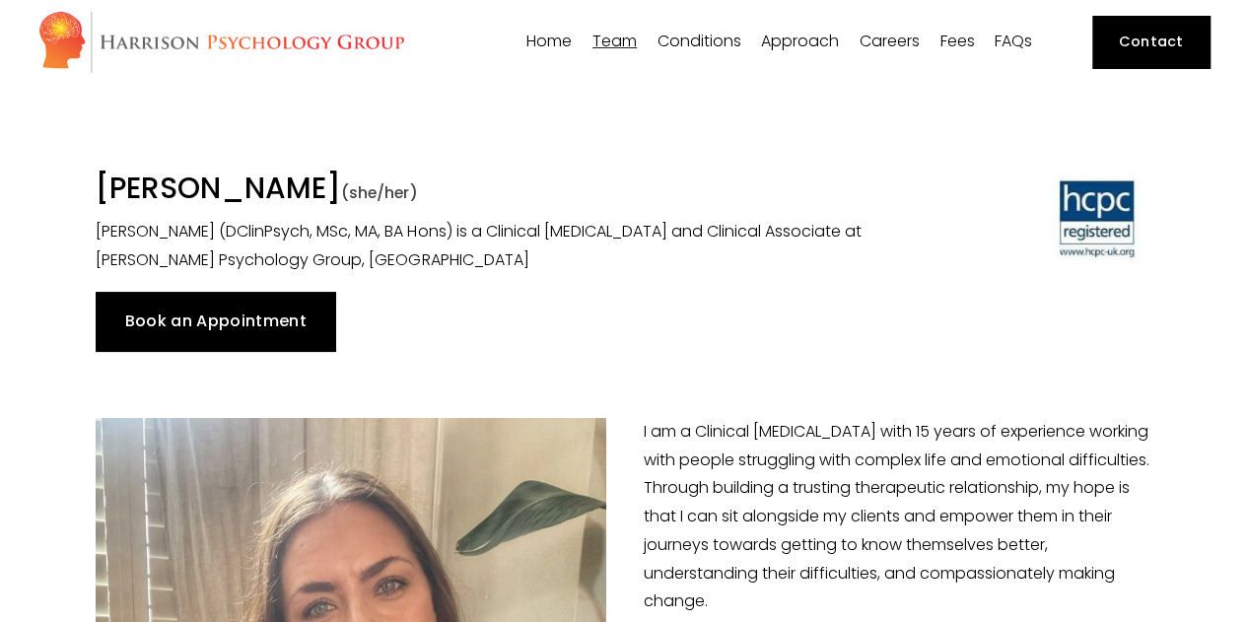
click at [284, 292] on link "Book an Appointment" at bounding box center [216, 321] width 240 height 59
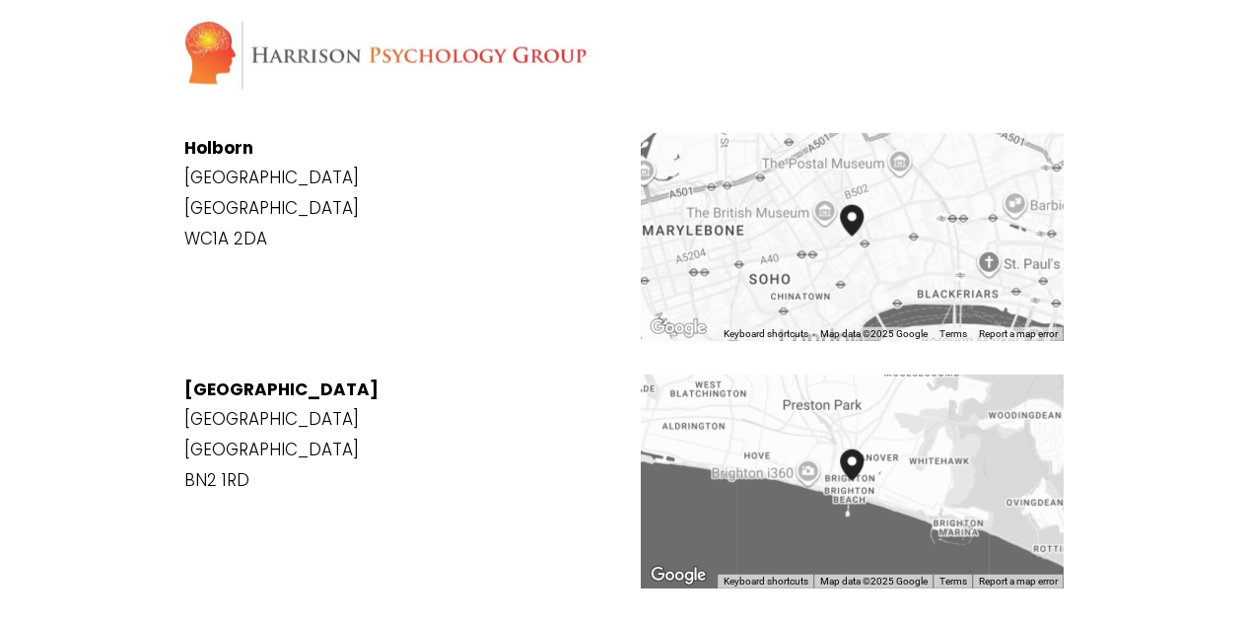
scroll to position [2271, 0]
click at [436, 374] on p "[STREET_ADDRESS]" at bounding box center [623, 434] width 879 height 120
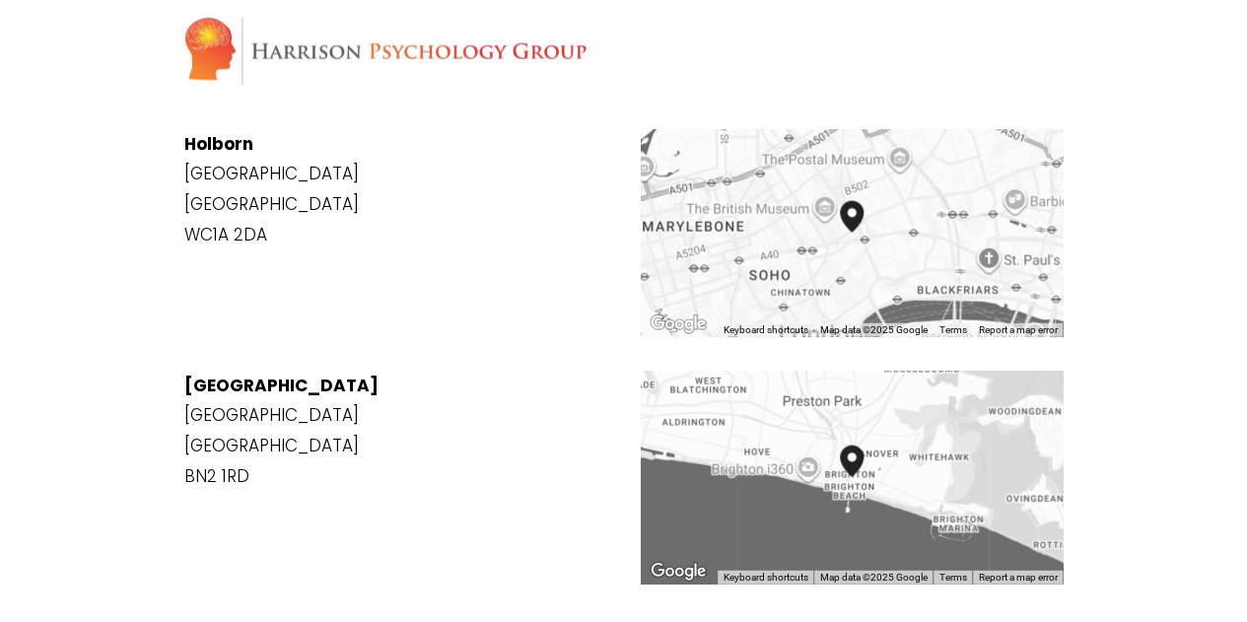
scroll to position [2272, 0]
